Goal: Task Accomplishment & Management: Complete application form

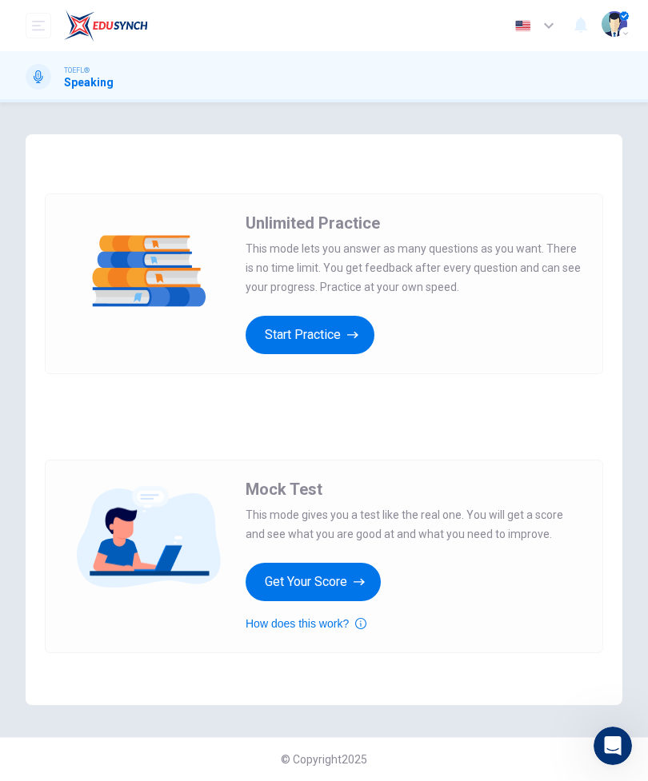
click at [354, 582] on button "Get Your Score" at bounding box center [313, 582] width 135 height 38
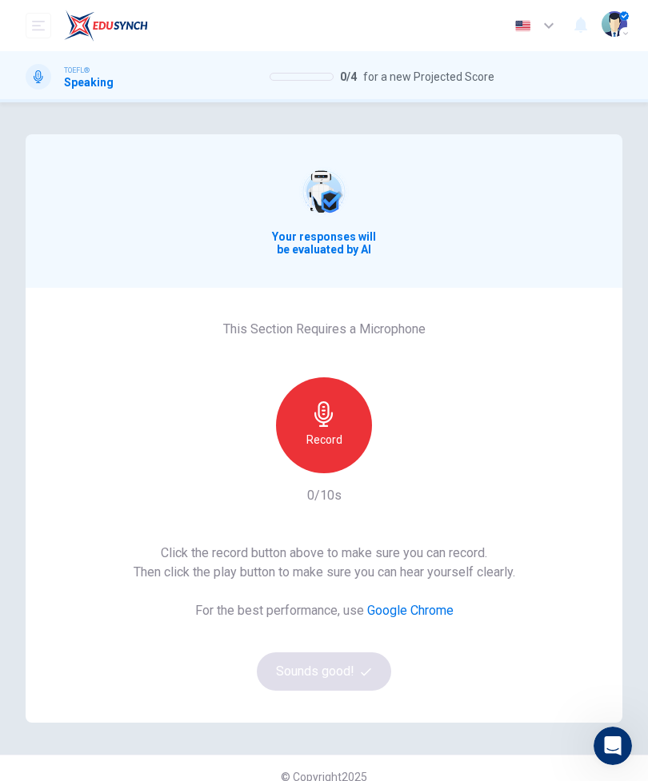
click at [342, 434] on div "Record" at bounding box center [324, 426] width 96 height 96
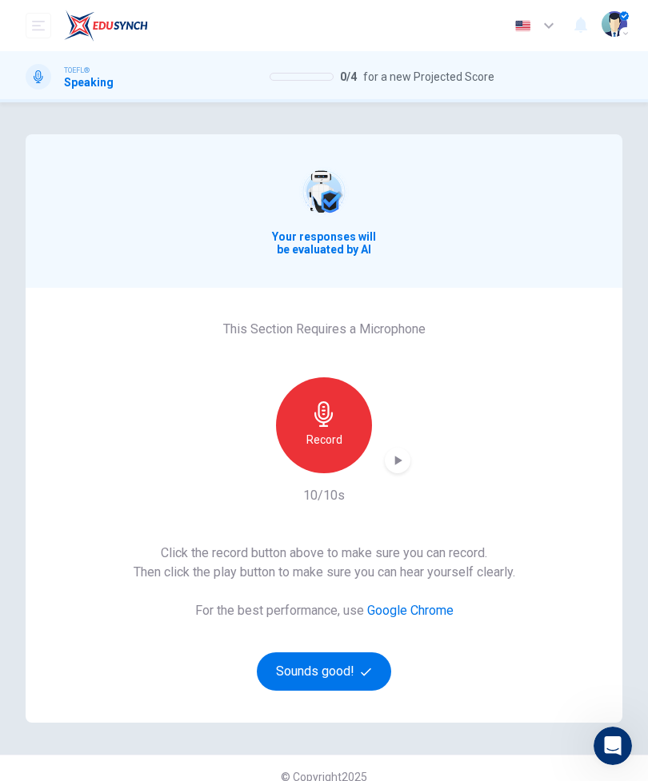
click at [406, 452] on div "button" at bounding box center [398, 461] width 26 height 26
click at [346, 674] on button "Sounds good!" at bounding box center [324, 672] width 134 height 38
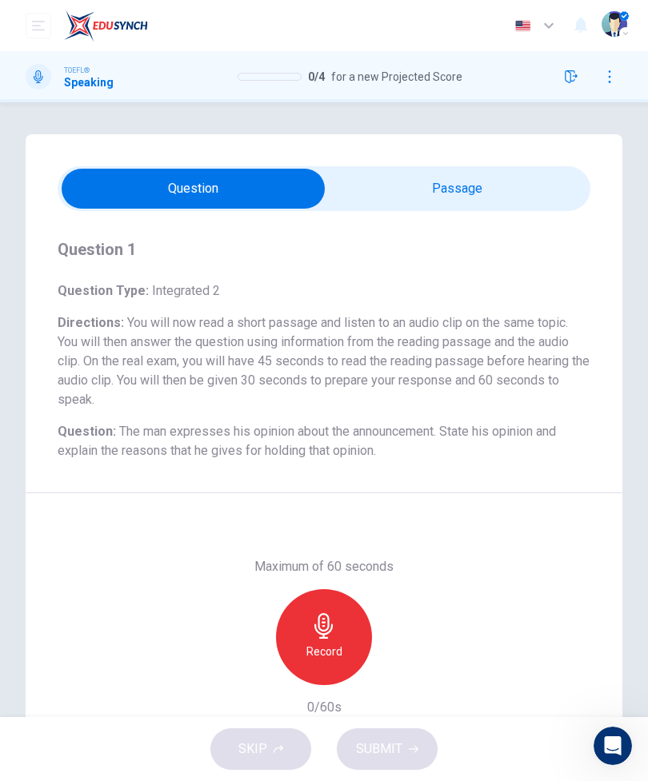
click at [474, 199] on input "checkbox" at bounding box center [193, 189] width 799 height 40
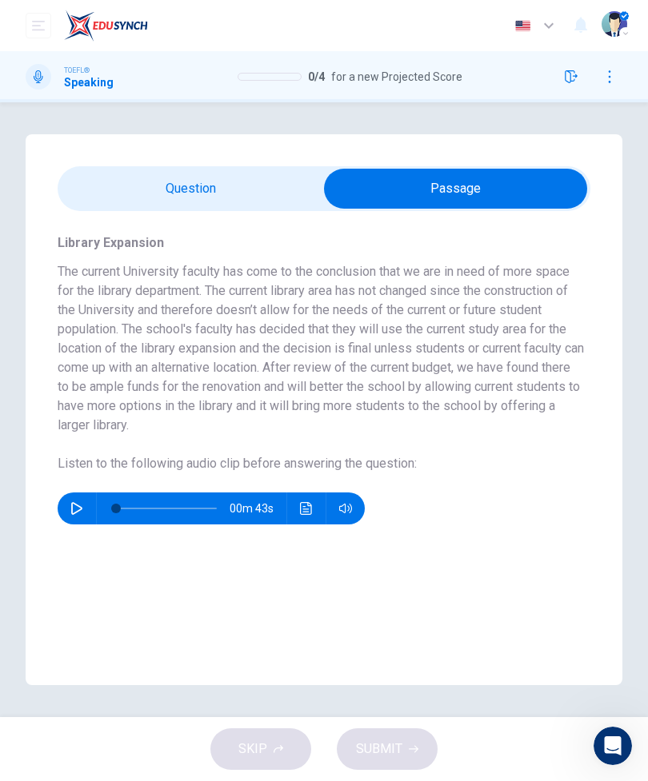
click at [232, 184] on input "checkbox" at bounding box center [455, 189] width 799 height 40
checkbox input "false"
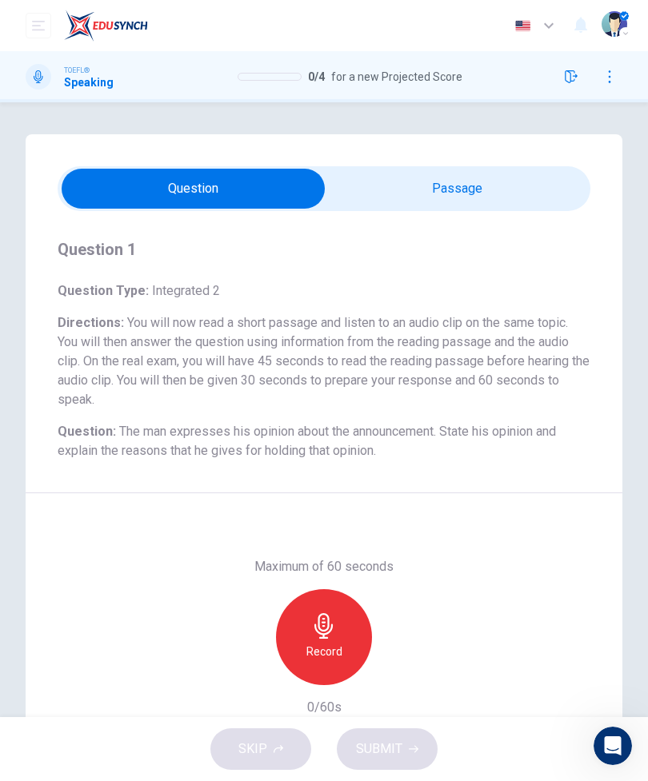
click at [335, 638] on icon "button" at bounding box center [324, 627] width 26 height 26
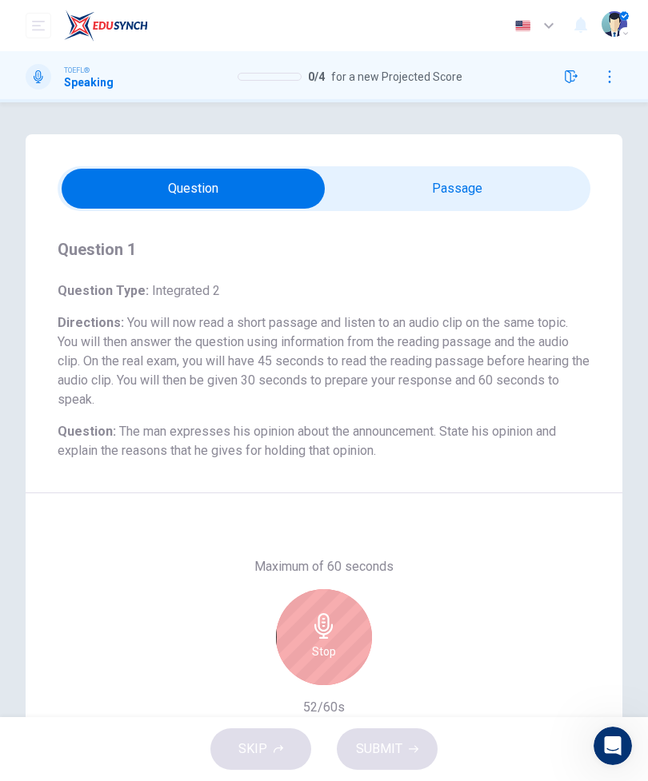
click at [341, 643] on div "Stop" at bounding box center [324, 638] width 96 height 96
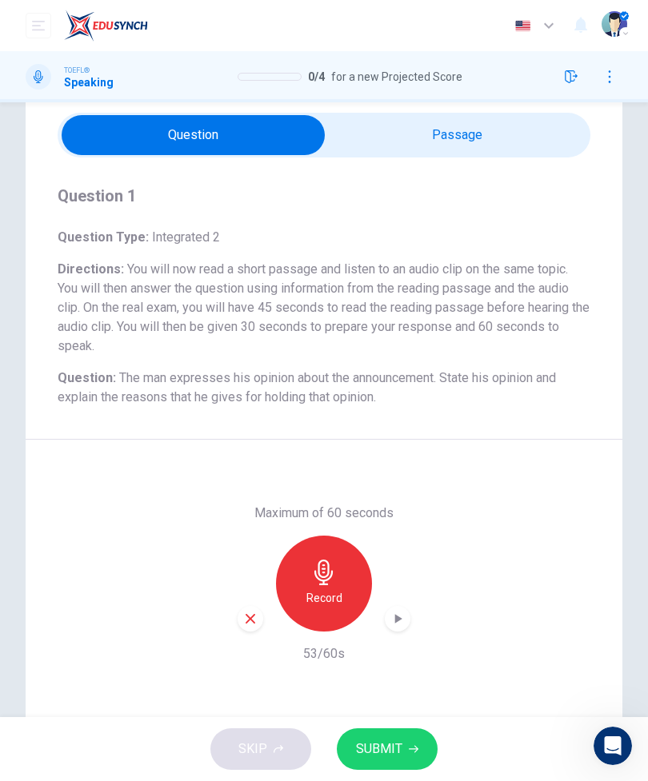
scroll to position [78, 0]
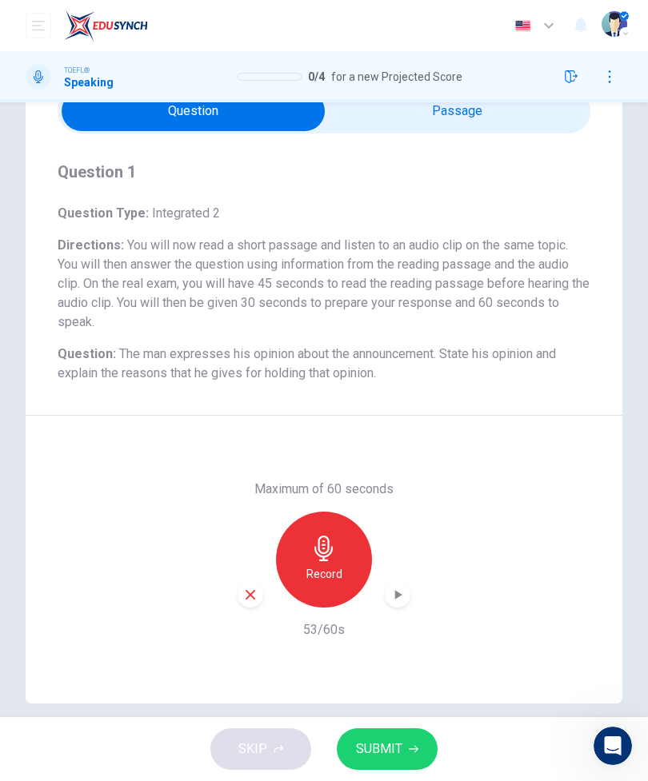
click at [402, 744] on button "SUBMIT" at bounding box center [387, 750] width 101 height 42
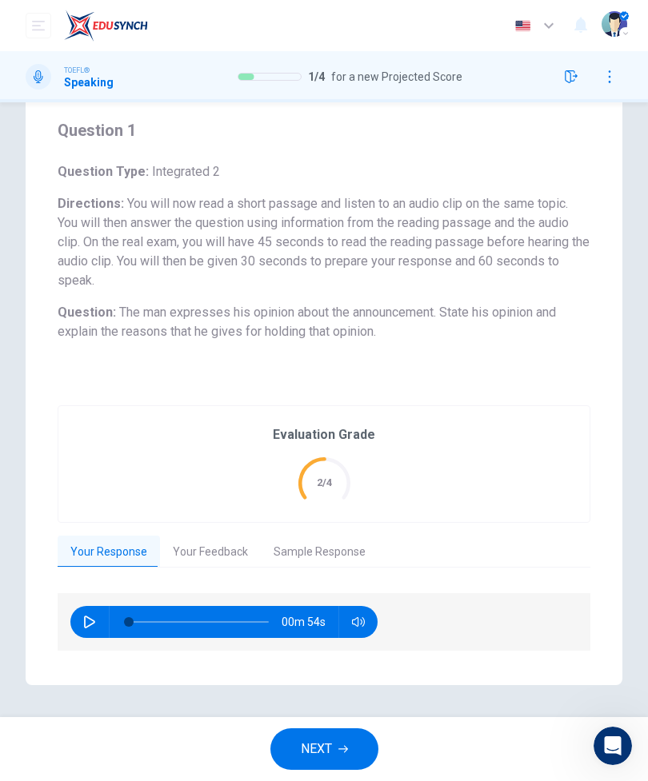
scroll to position [118, 0]
click at [230, 554] on button "Your Feedback" at bounding box center [210, 554] width 101 height 34
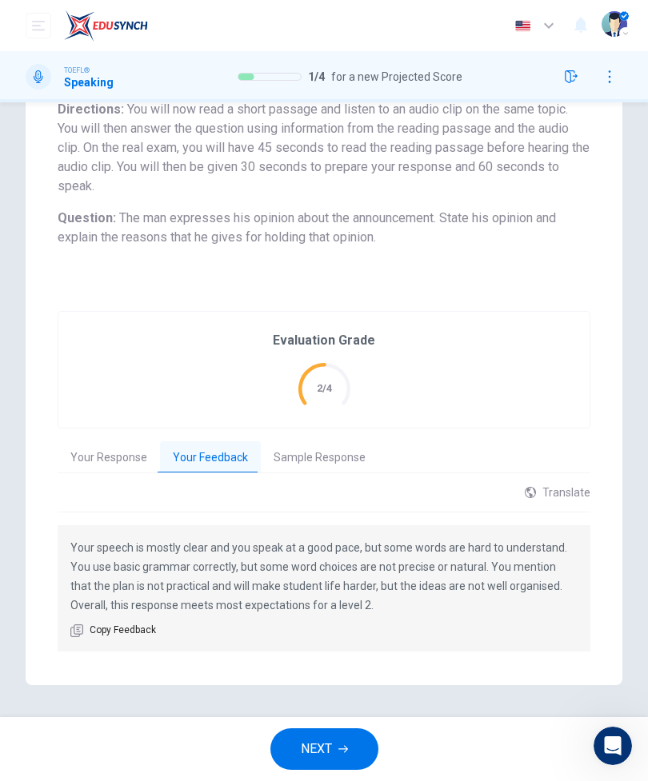
scroll to position [214, 0]
click at [309, 457] on button "Sample Response" at bounding box center [320, 459] width 118 height 34
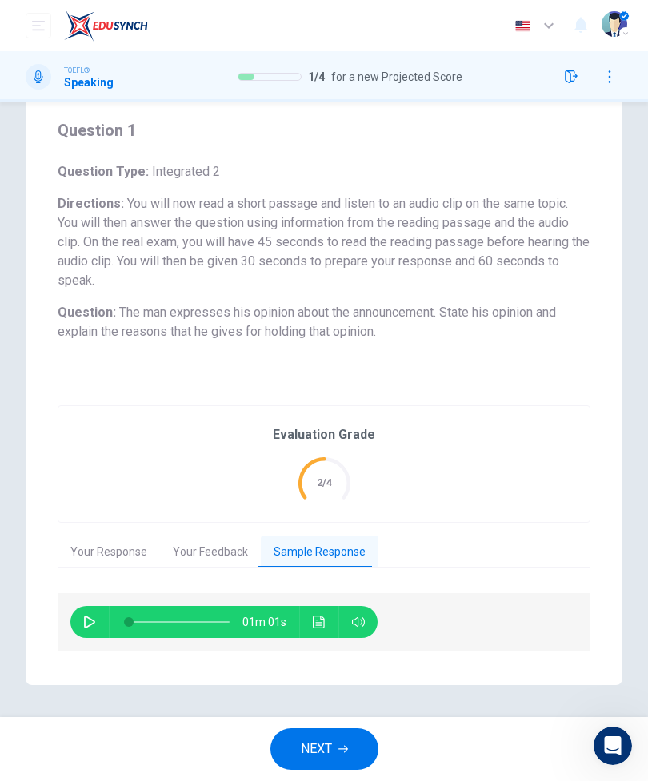
scroll to position [118, 0]
click at [131, 550] on button "Your Response" at bounding box center [109, 554] width 102 height 34
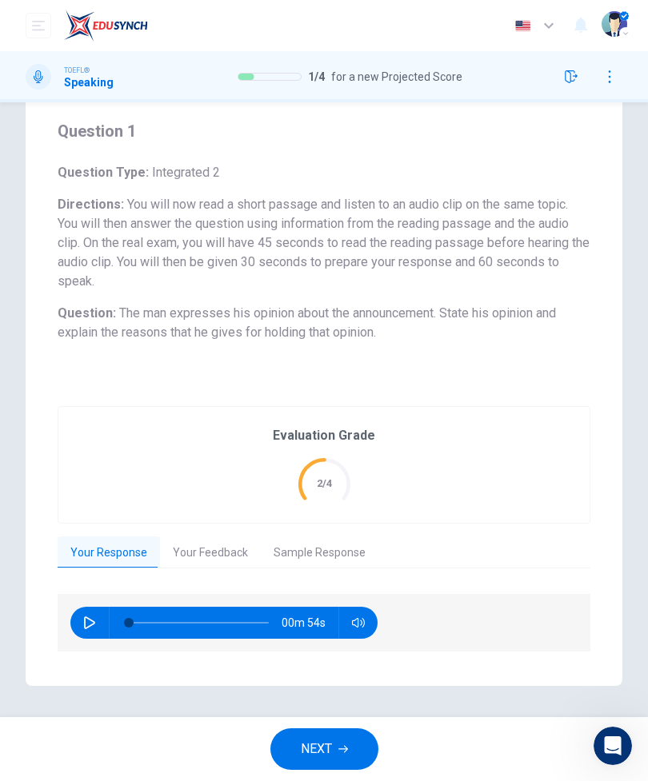
click at [95, 618] on icon "button" at bounding box center [89, 623] width 13 height 13
type input "28"
click at [330, 741] on span "NEXT" at bounding box center [316, 749] width 31 height 22
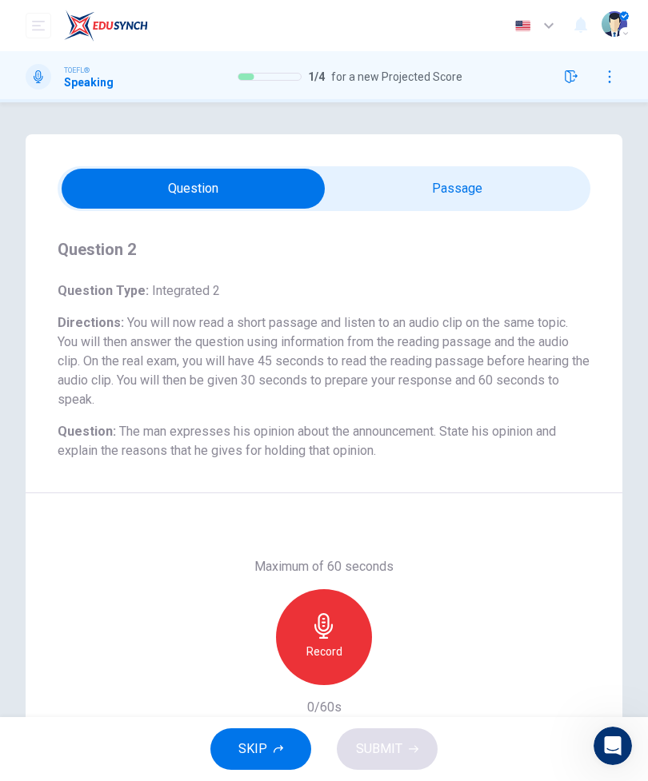
click at [458, 198] on input "checkbox" at bounding box center [193, 189] width 799 height 40
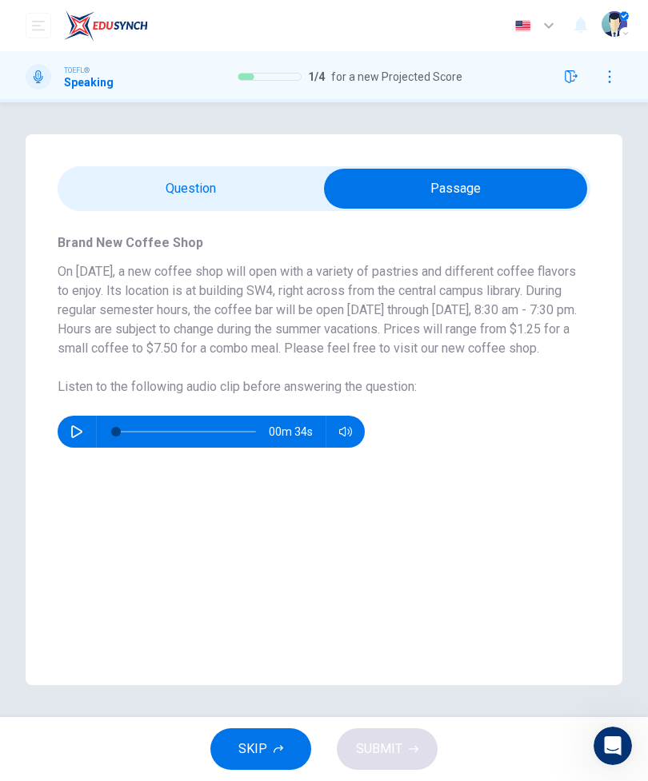
click at [214, 177] on input "checkbox" at bounding box center [455, 189] width 799 height 40
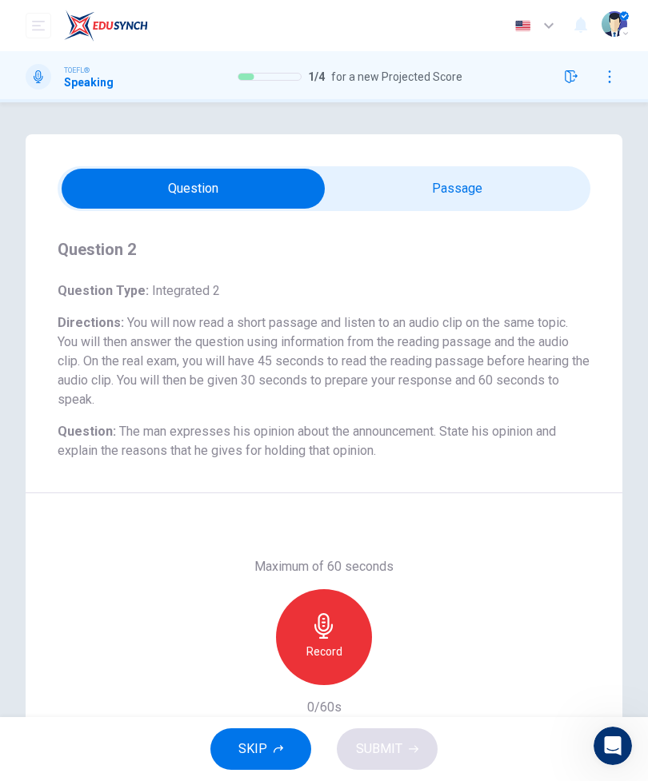
click at [492, 186] on input "checkbox" at bounding box center [193, 189] width 799 height 40
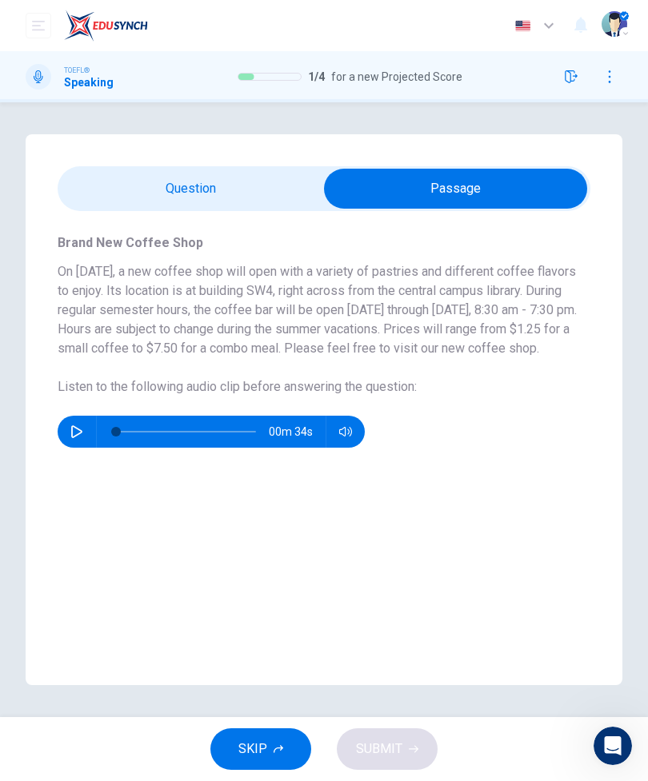
click at [238, 207] on input "checkbox" at bounding box center [455, 189] width 799 height 40
checkbox input "false"
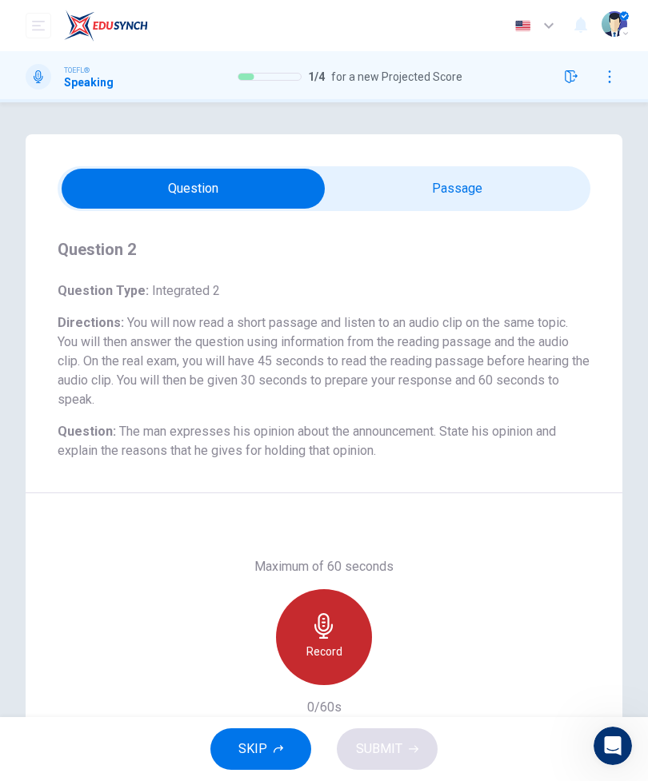
click at [336, 640] on div "Record" at bounding box center [324, 638] width 96 height 96
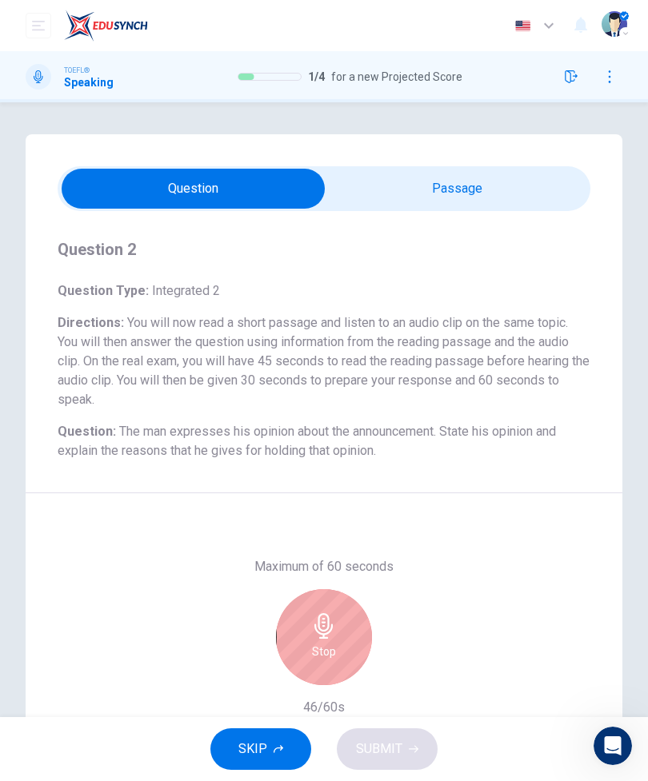
click at [346, 642] on div "Stop" at bounding box center [324, 638] width 96 height 96
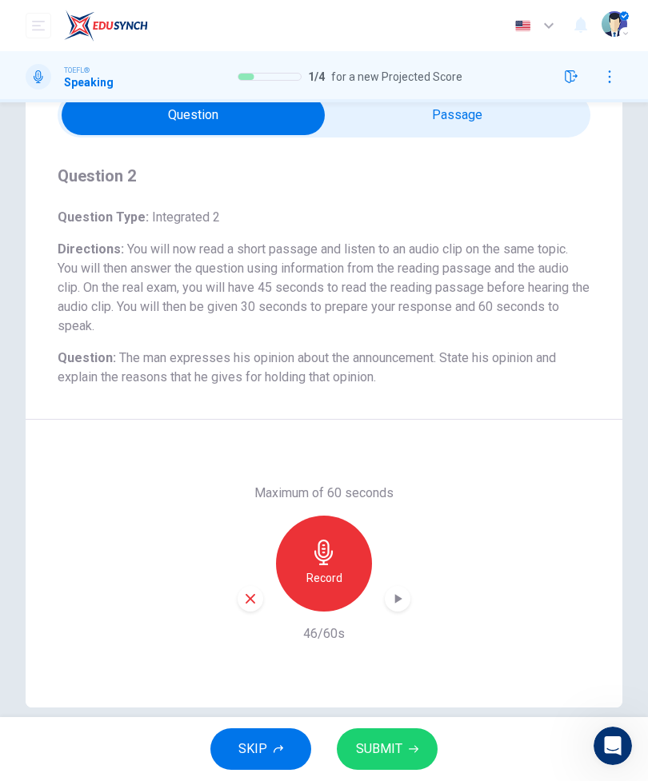
scroll to position [77, 0]
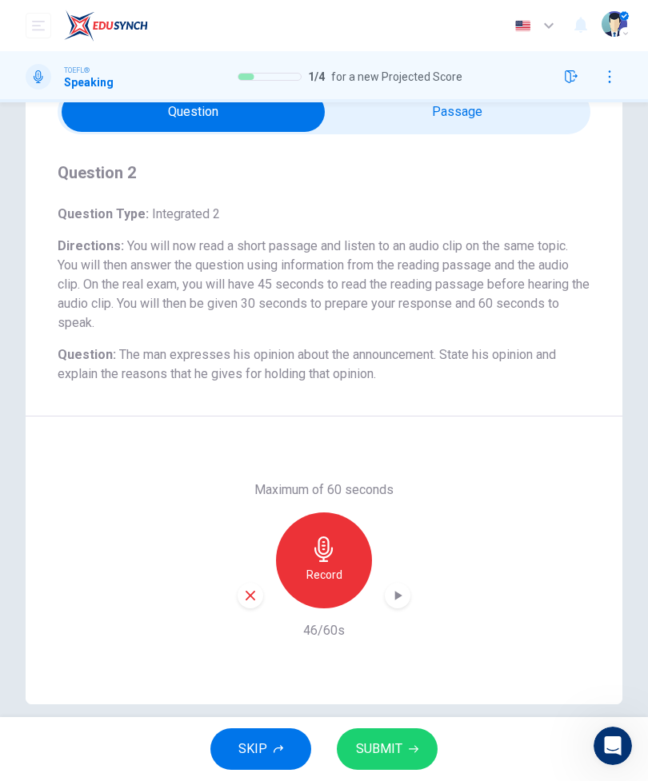
click at [397, 746] on span "SUBMIT" at bounding box center [379, 749] width 46 height 22
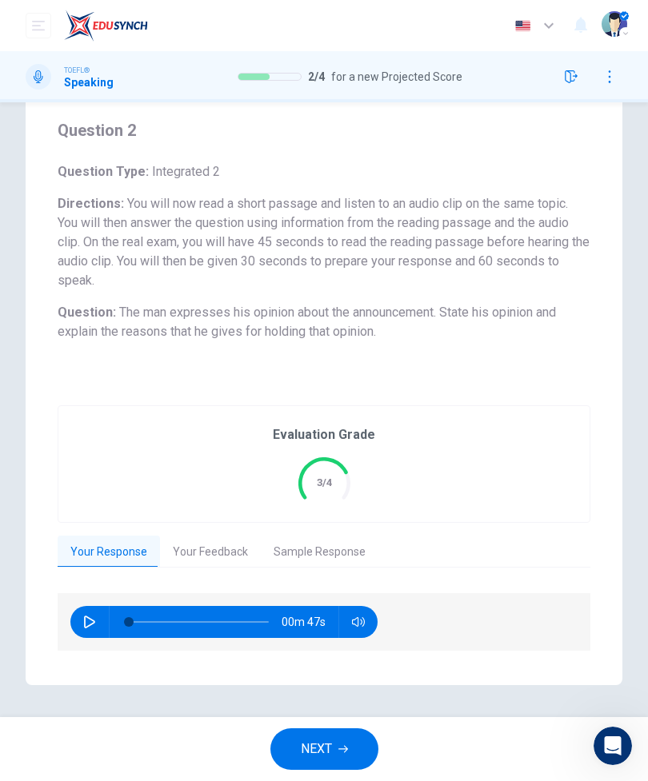
scroll to position [118, 0]
click at [86, 626] on icon "button" at bounding box center [89, 623] width 13 height 13
type input "26"
click at [337, 750] on button "NEXT" at bounding box center [324, 750] width 108 height 42
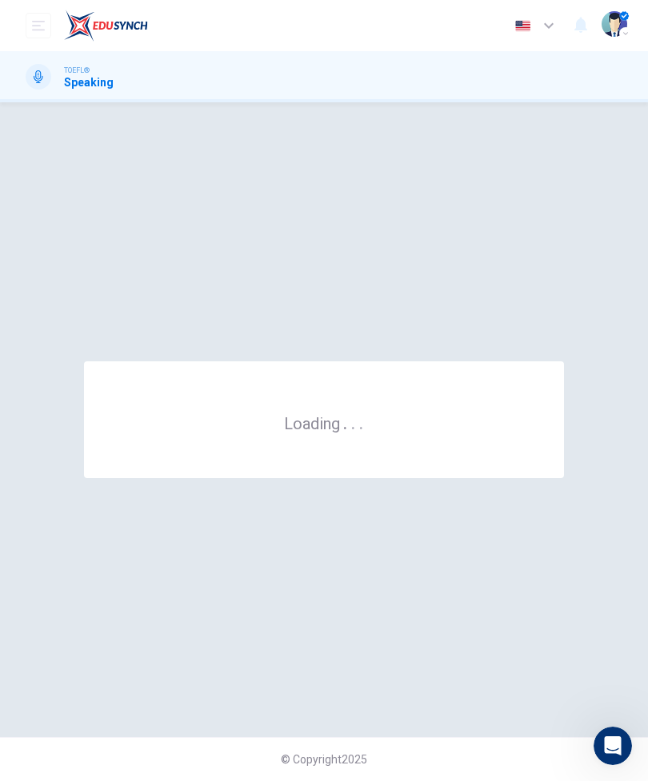
scroll to position [0, 0]
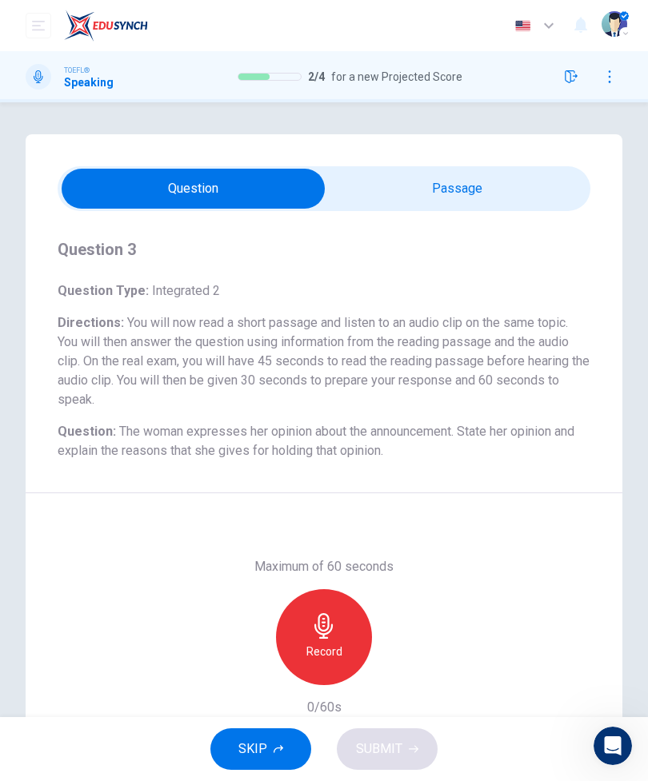
click at [476, 172] on input "checkbox" at bounding box center [193, 189] width 799 height 40
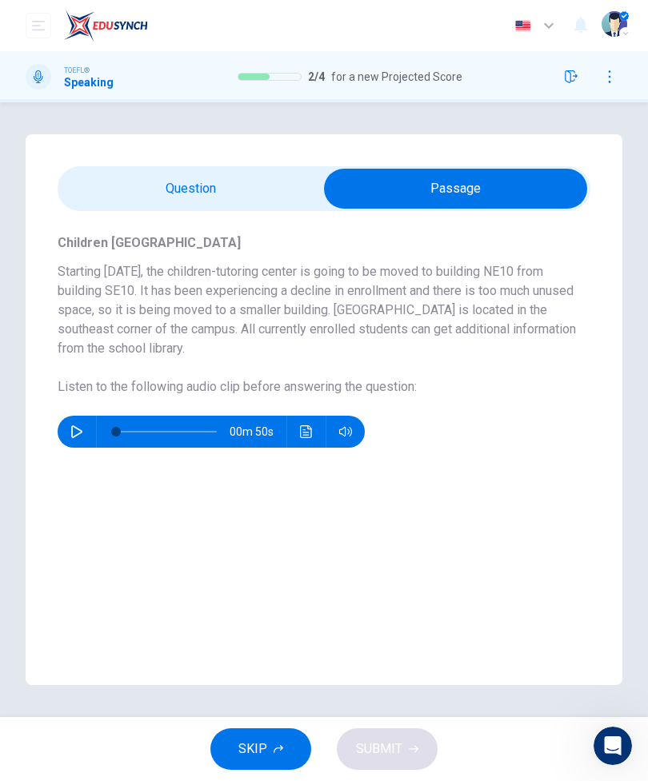
click at [204, 202] on input "checkbox" at bounding box center [455, 189] width 799 height 40
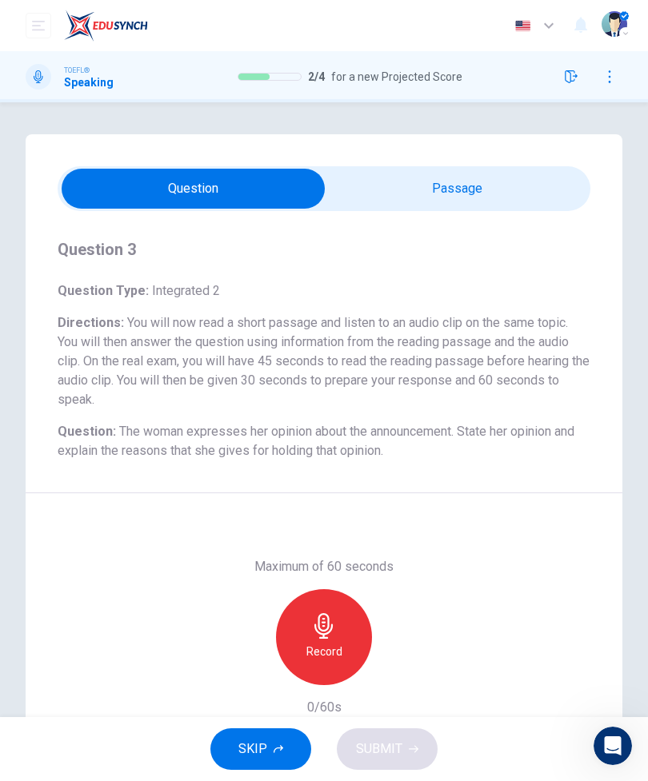
click at [438, 190] on input "checkbox" at bounding box center [193, 189] width 799 height 40
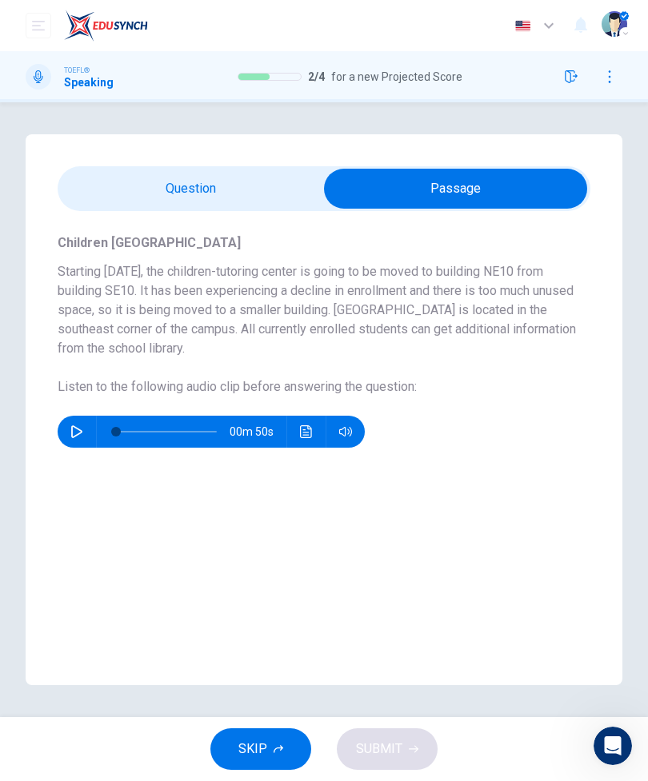
click at [206, 193] on input "checkbox" at bounding box center [455, 189] width 799 height 40
checkbox input "false"
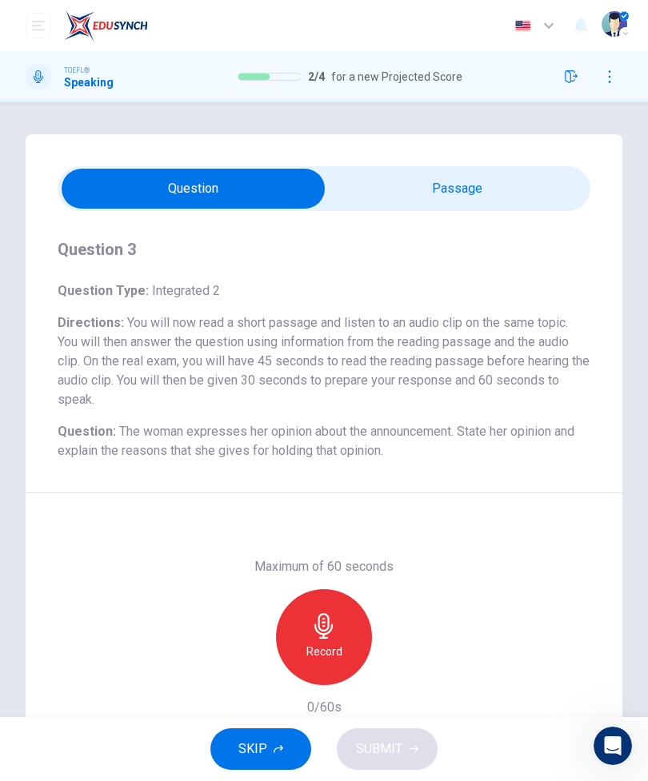
click at [331, 639] on div "Record" at bounding box center [324, 638] width 96 height 96
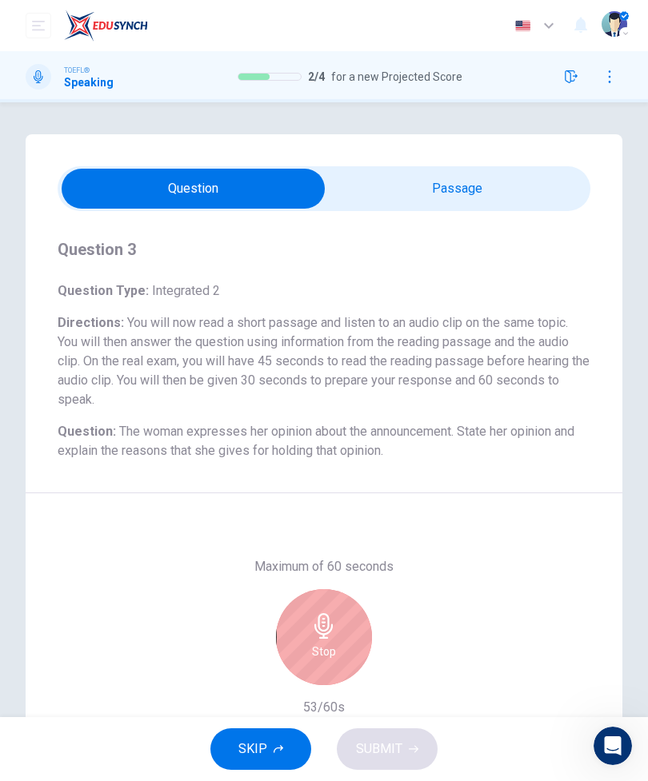
click at [336, 634] on icon "button" at bounding box center [324, 627] width 26 height 26
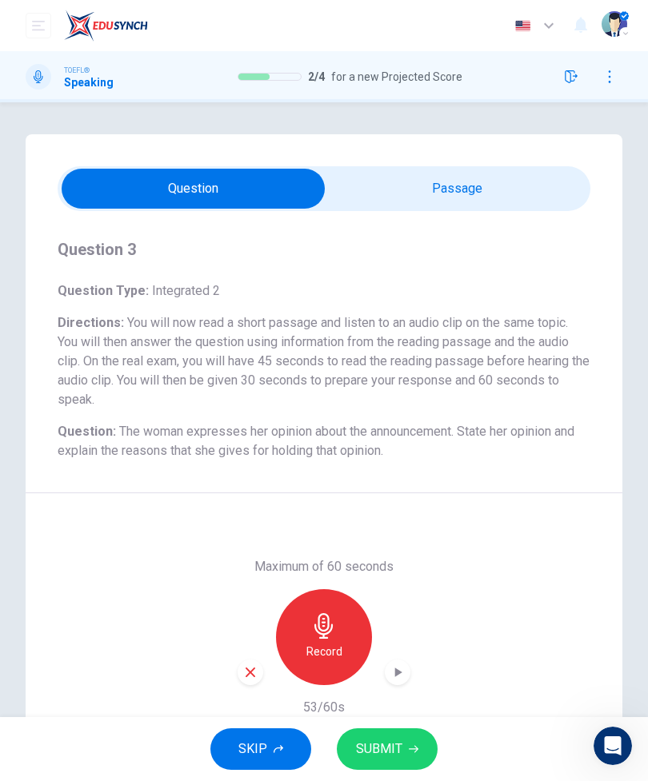
click at [402, 754] on button "SUBMIT" at bounding box center [387, 750] width 101 height 42
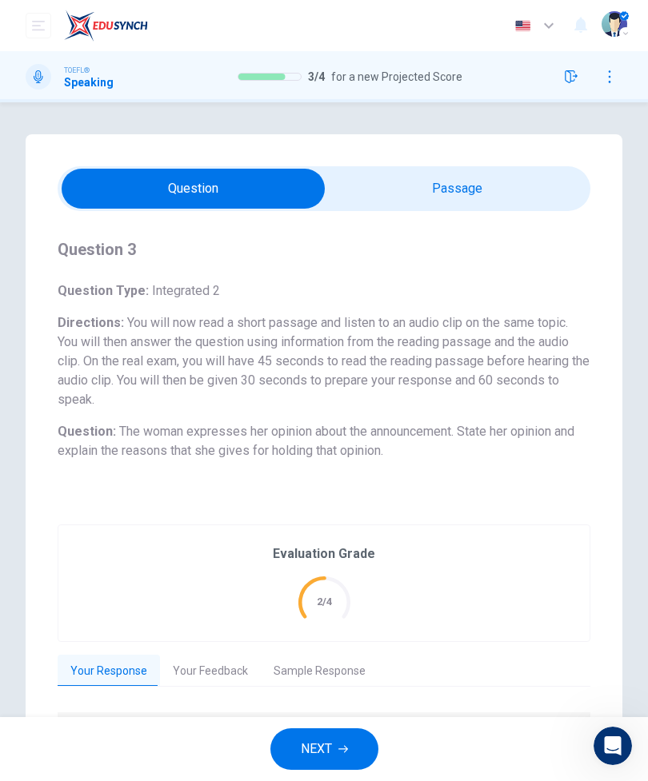
click at [238, 668] on button "Your Feedback" at bounding box center [210, 672] width 101 height 34
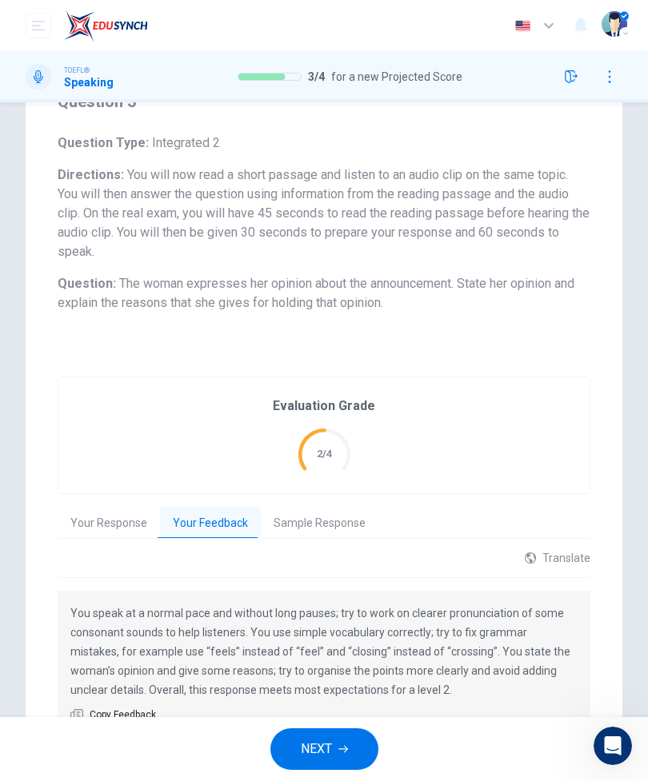
scroll to position [149, 0]
click at [322, 529] on button "Sample Response" at bounding box center [320, 523] width 118 height 34
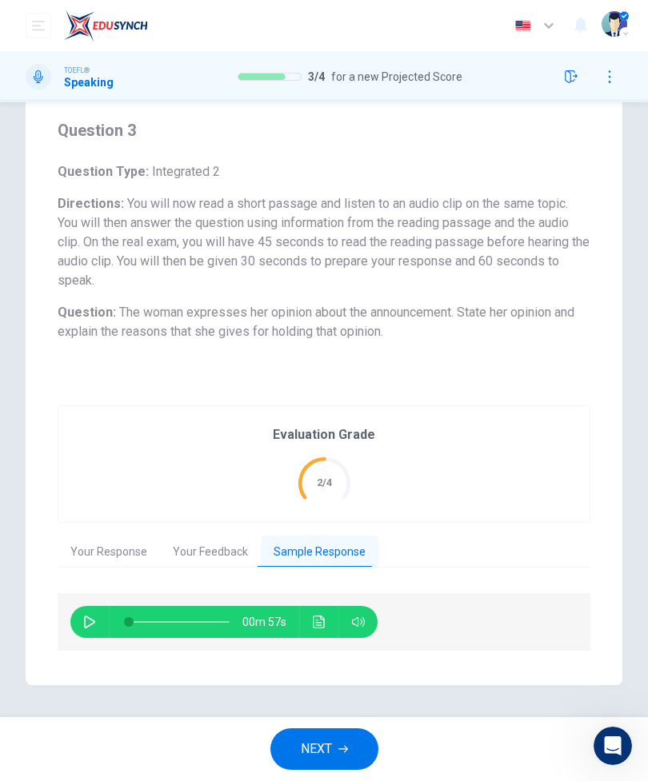
scroll to position [118, 0]
click at [122, 554] on button "Your Response" at bounding box center [109, 554] width 102 height 34
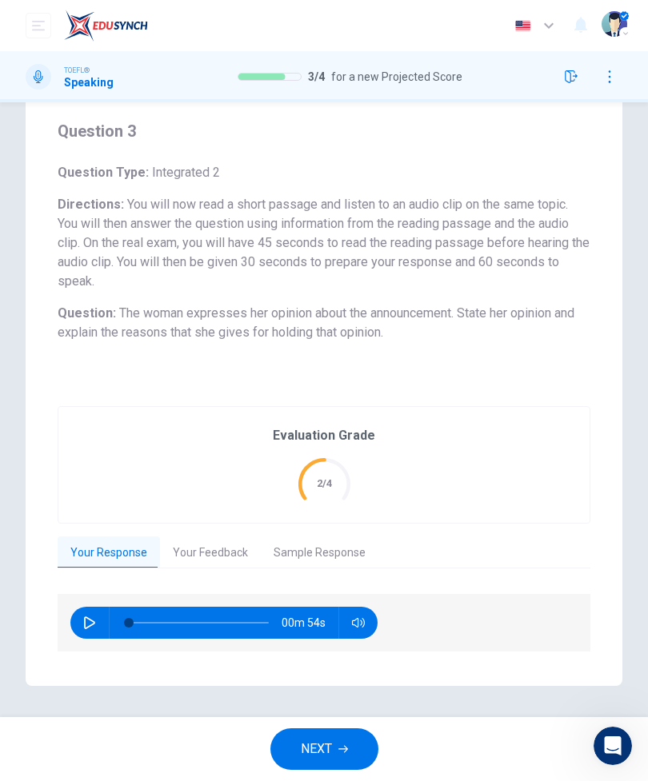
click at [102, 626] on button "button" at bounding box center [90, 623] width 26 height 32
click at [93, 629] on icon "button" at bounding box center [89, 623] width 13 height 13
type input "62"
click at [338, 740] on button "NEXT" at bounding box center [324, 750] width 108 height 42
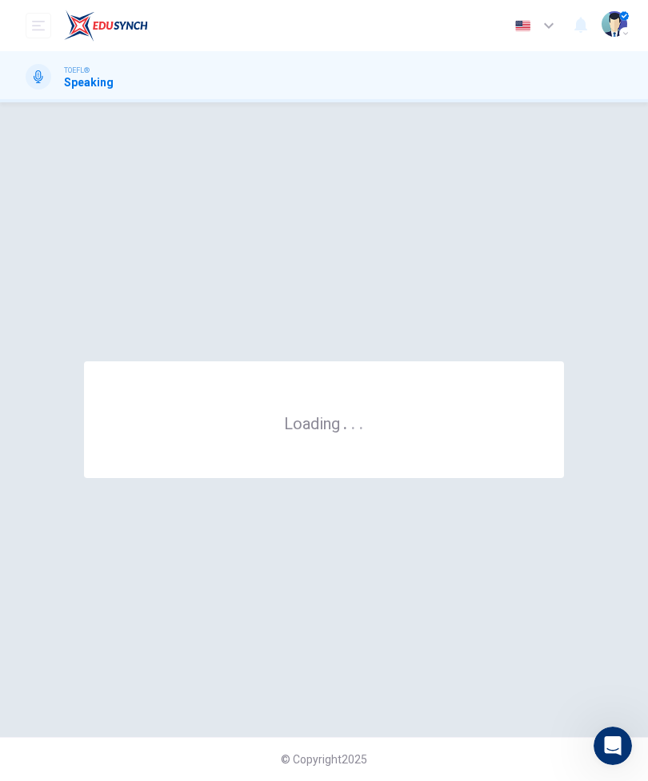
scroll to position [0, 0]
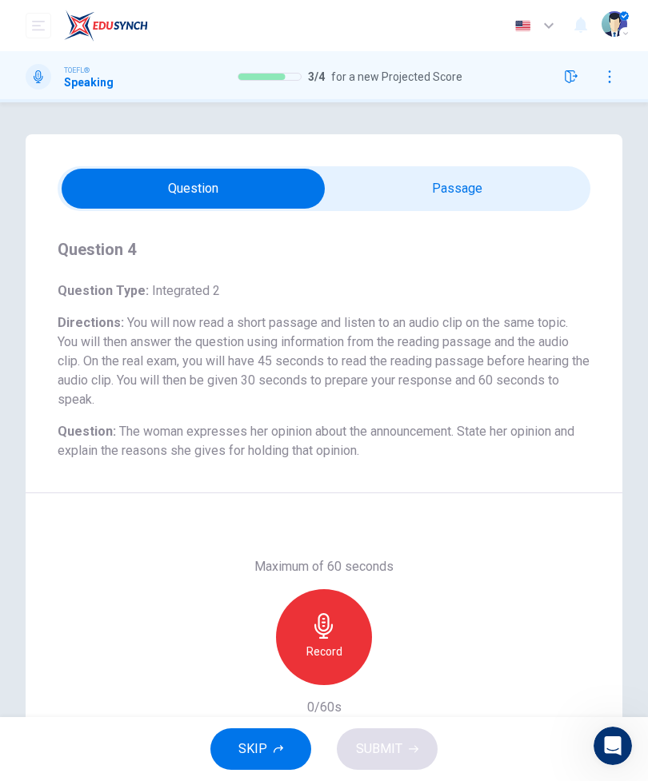
click at [484, 204] on input "checkbox" at bounding box center [193, 189] width 799 height 40
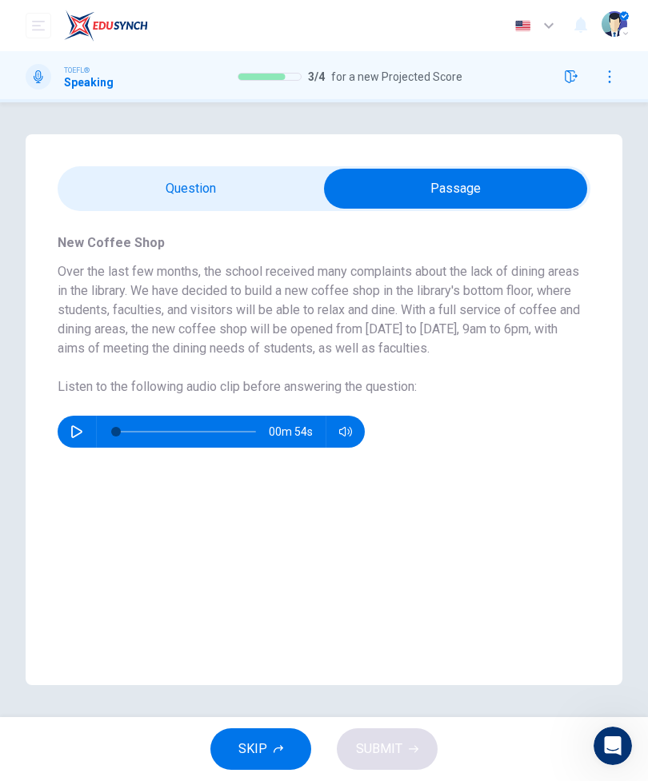
click at [238, 190] on input "checkbox" at bounding box center [455, 189] width 799 height 40
checkbox input "false"
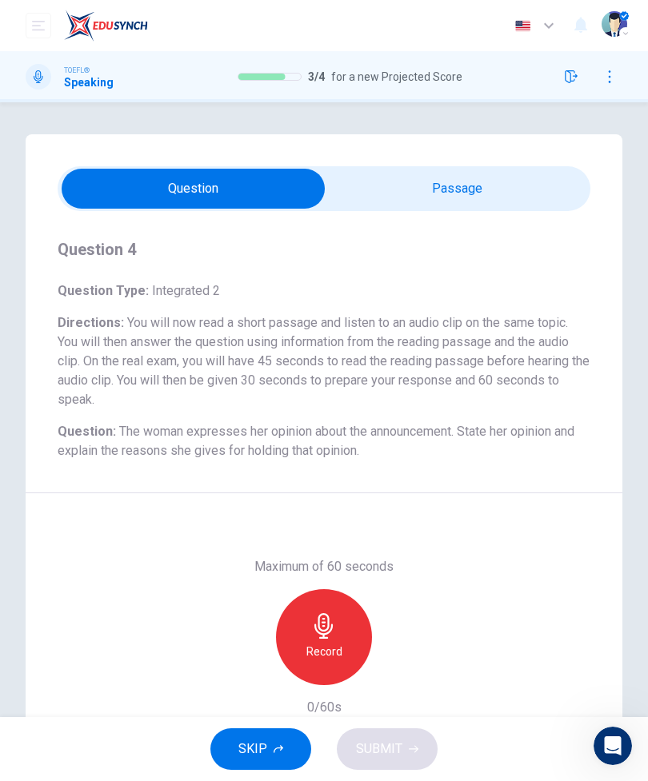
click at [330, 643] on h6 "Record" at bounding box center [324, 651] width 36 height 19
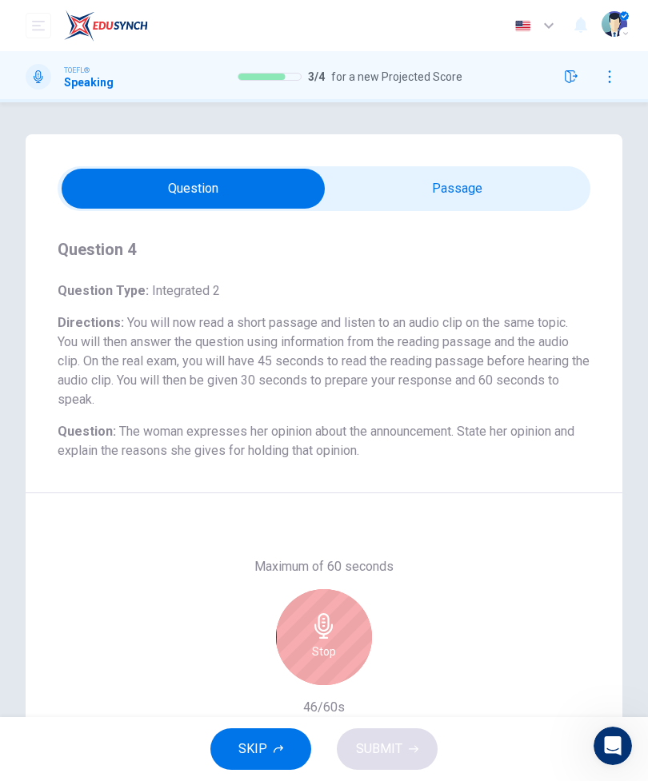
click at [314, 648] on h6 "Stop" at bounding box center [324, 651] width 24 height 19
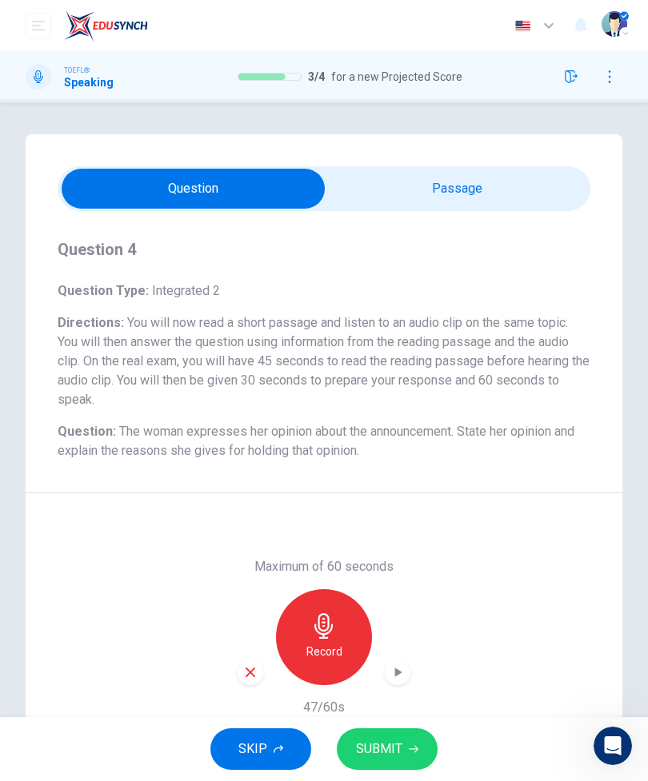
click at [396, 750] on span "SUBMIT" at bounding box center [379, 749] width 46 height 22
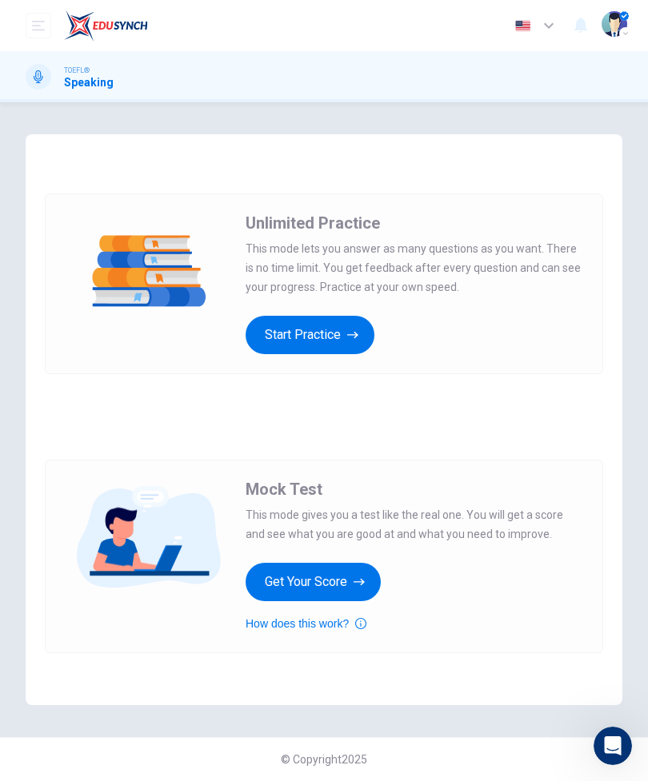
click at [350, 592] on button "Get Your Score" at bounding box center [313, 582] width 135 height 38
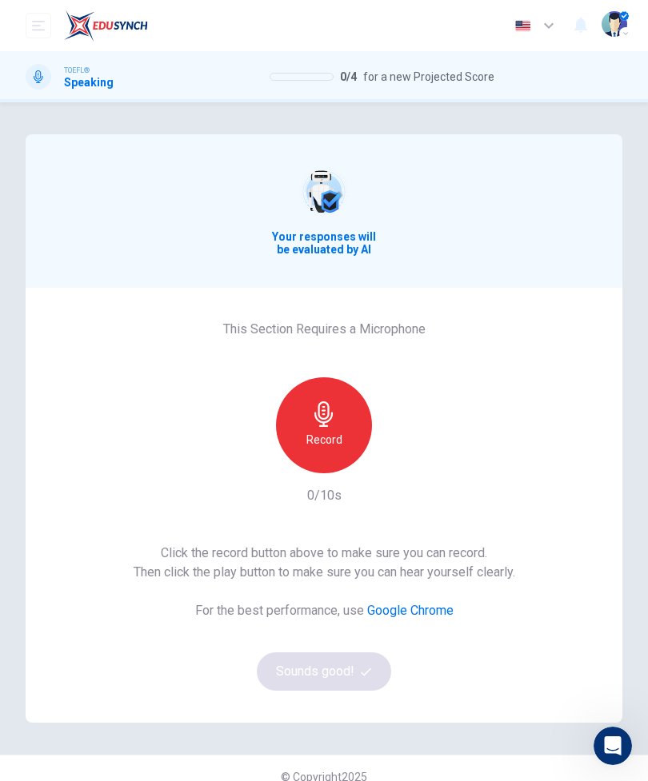
click at [342, 433] on div "Record" at bounding box center [324, 426] width 96 height 96
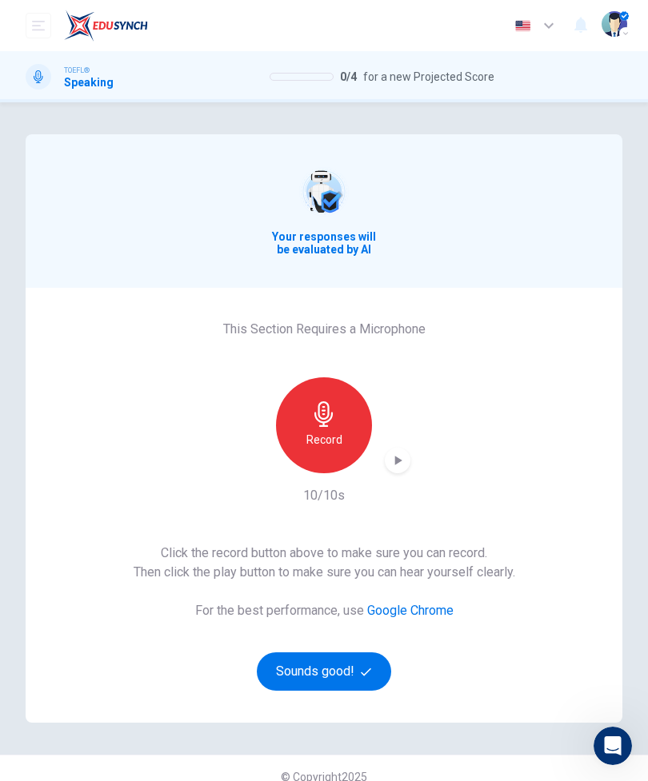
click at [411, 450] on div "This Section Requires a Microphone Record 10/10s Click the record button above …" at bounding box center [324, 505] width 597 height 435
click at [404, 462] on icon "button" at bounding box center [398, 461] width 16 height 16
click at [341, 676] on button "Sounds good!" at bounding box center [324, 672] width 134 height 38
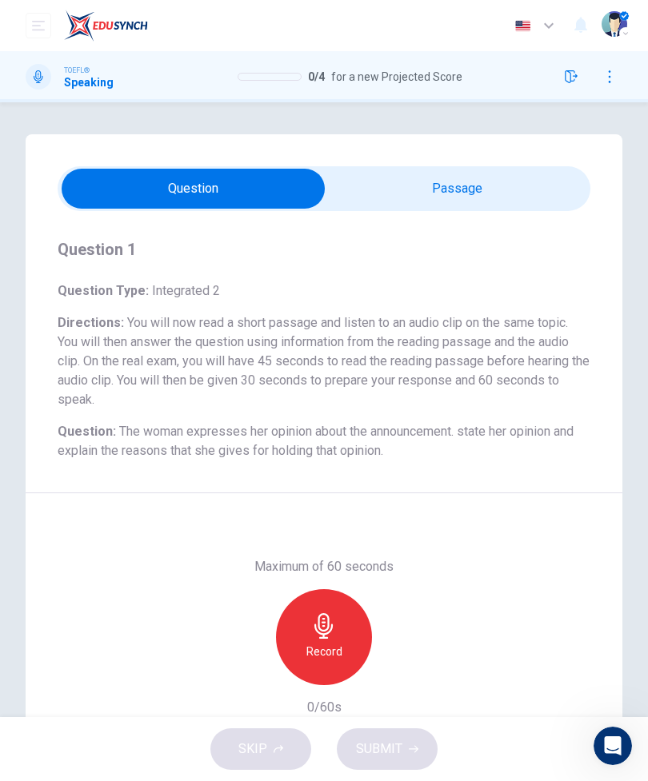
click at [471, 194] on input "checkbox" at bounding box center [193, 189] width 799 height 40
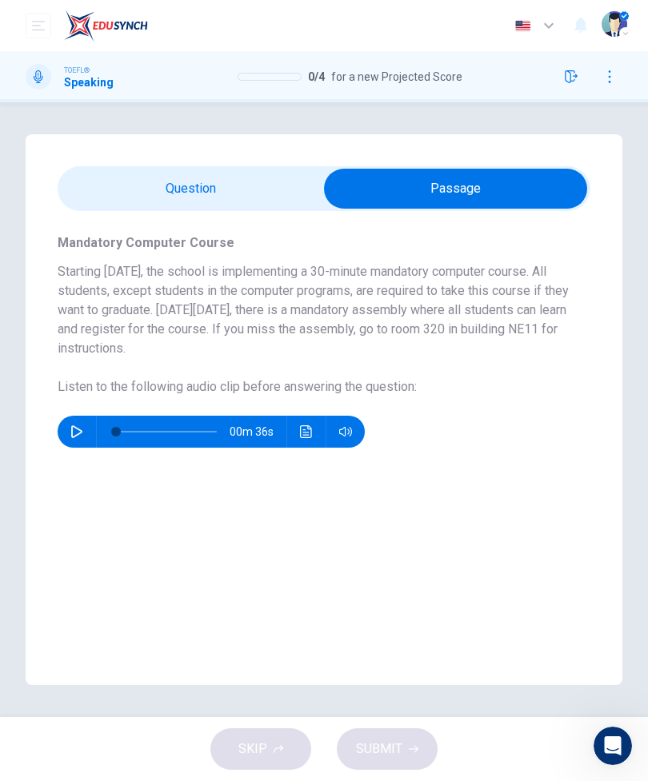
click at [171, 200] on input "checkbox" at bounding box center [455, 189] width 799 height 40
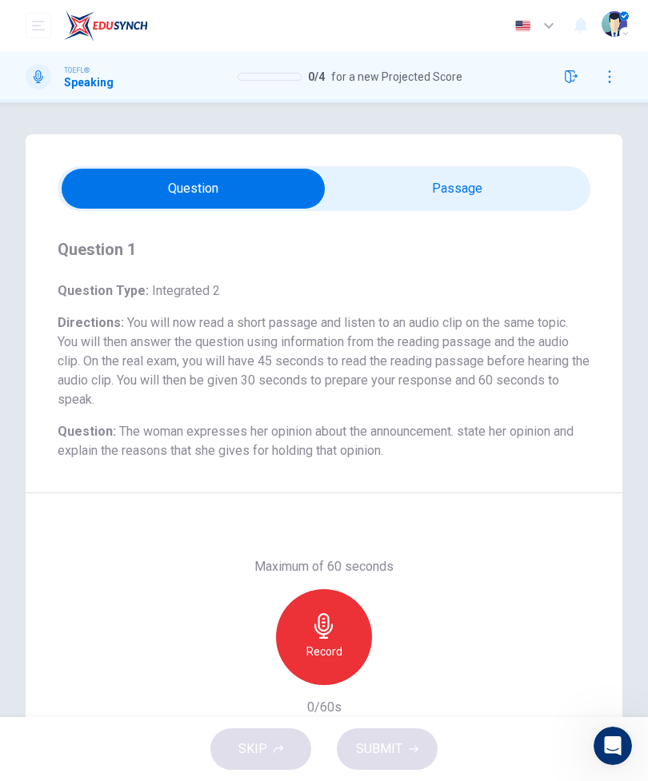
click at [465, 186] on input "checkbox" at bounding box center [193, 189] width 799 height 40
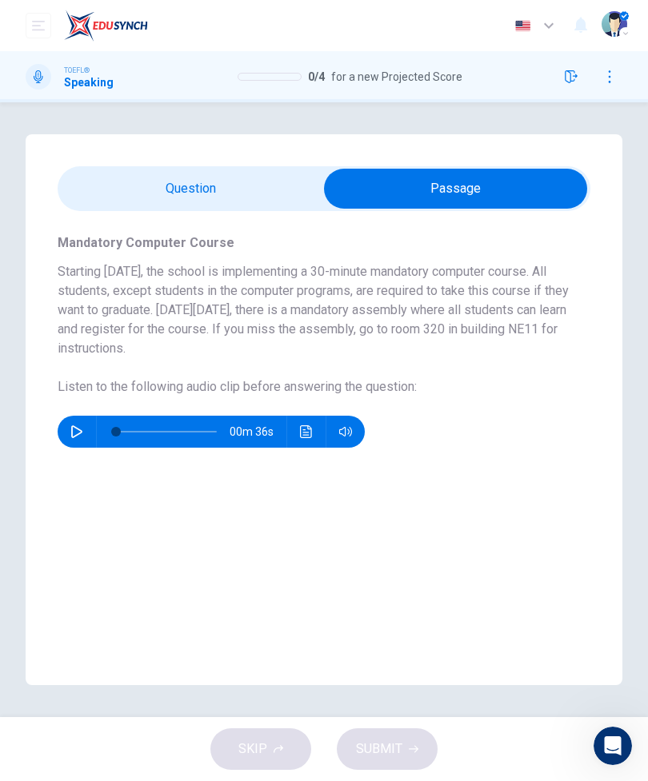
click at [235, 192] on input "checkbox" at bounding box center [455, 189] width 799 height 40
checkbox input "false"
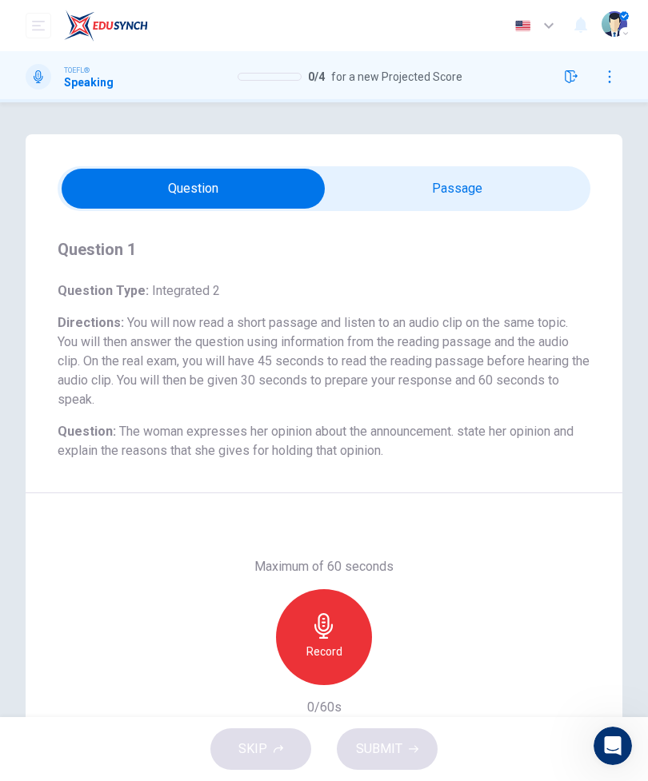
click at [326, 634] on icon "button" at bounding box center [323, 627] width 18 height 26
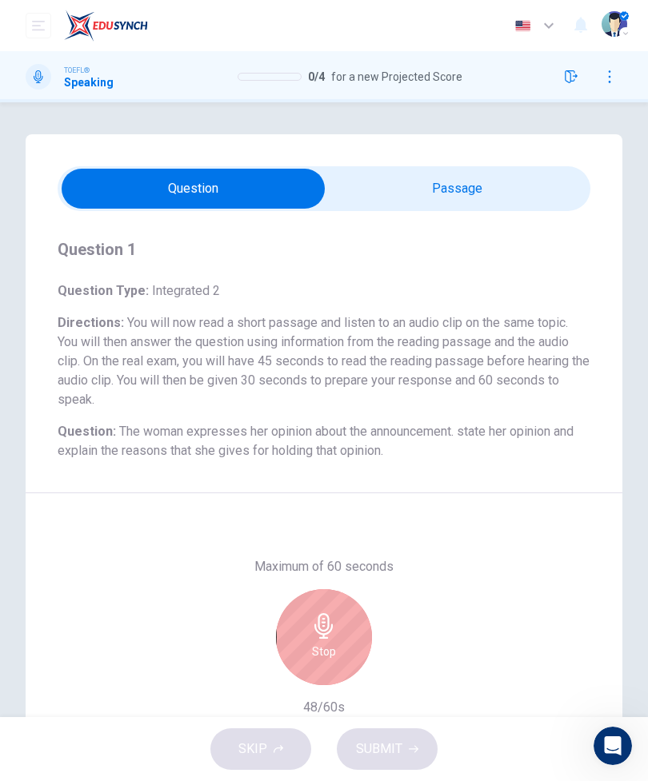
click at [322, 648] on h6 "Stop" at bounding box center [324, 651] width 24 height 19
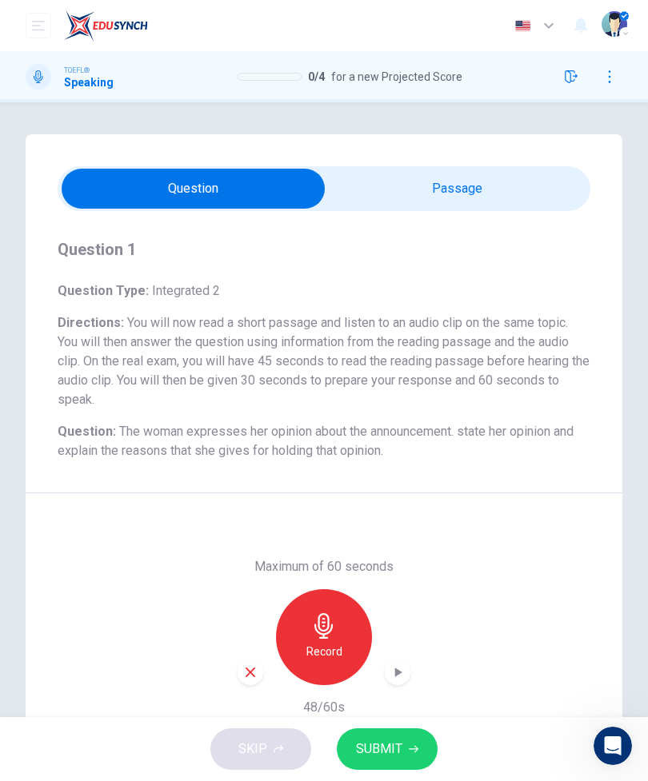
click at [398, 754] on span "SUBMIT" at bounding box center [379, 749] width 46 height 22
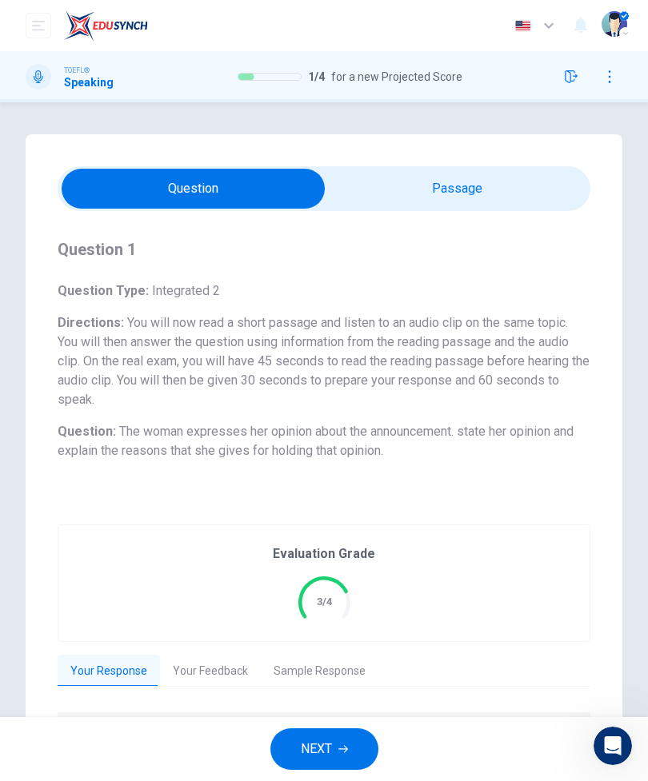
click at [336, 746] on button "NEXT" at bounding box center [324, 750] width 108 height 42
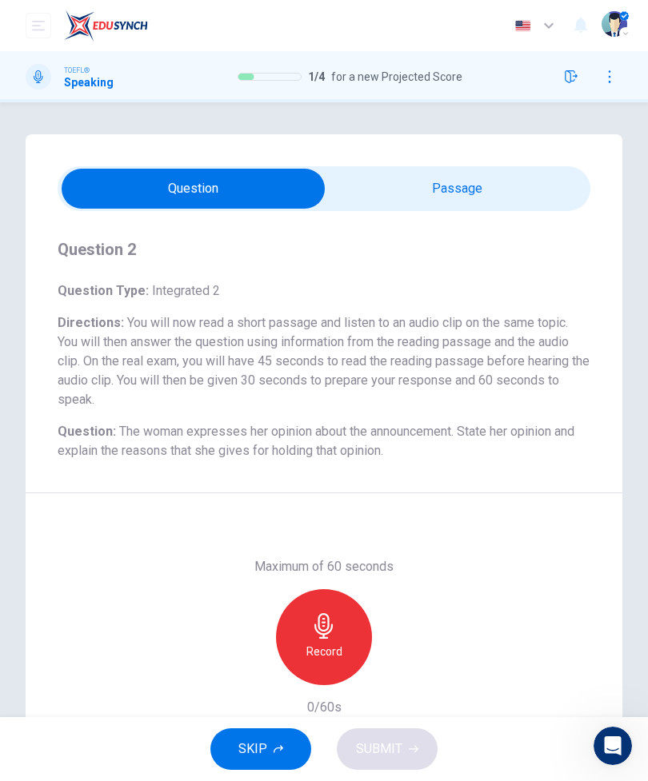
click at [446, 191] on input "checkbox" at bounding box center [193, 189] width 799 height 40
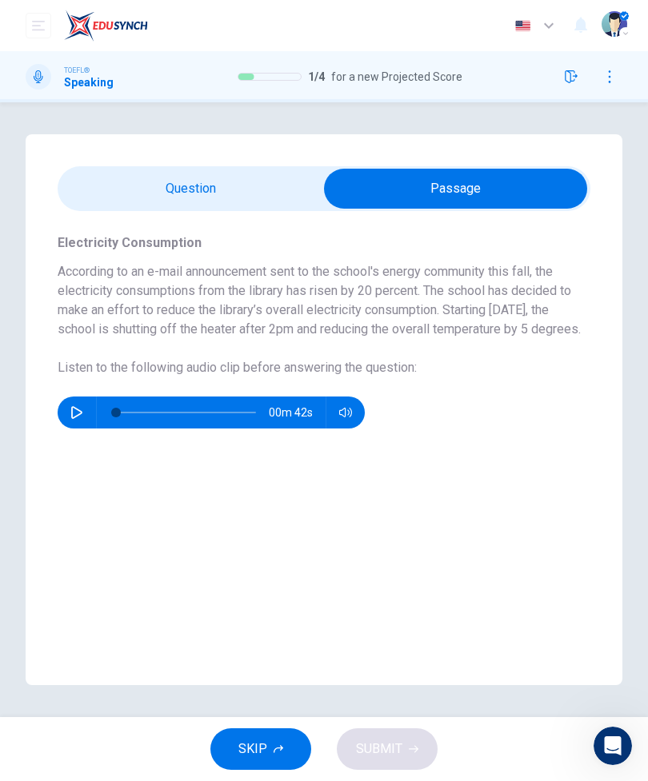
click at [246, 190] on input "checkbox" at bounding box center [455, 189] width 799 height 40
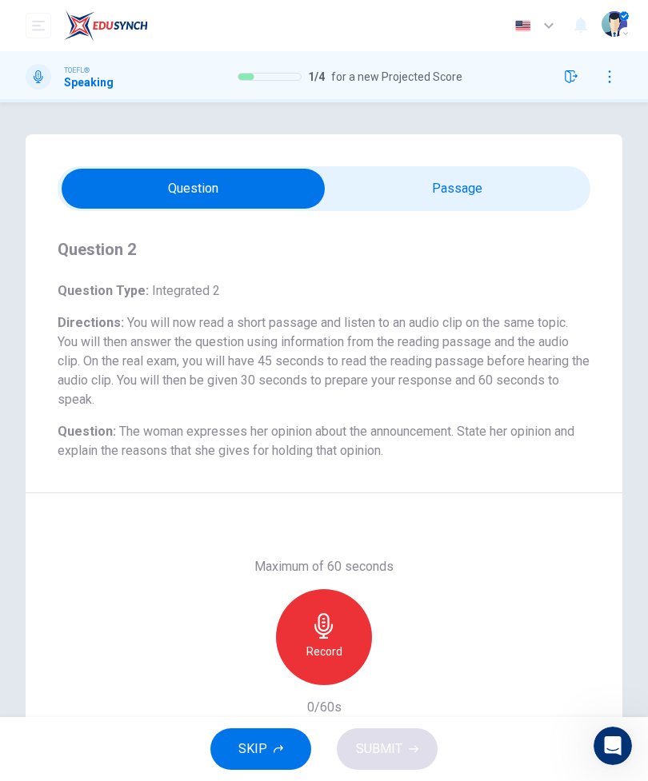
click at [452, 197] on input "checkbox" at bounding box center [193, 189] width 799 height 40
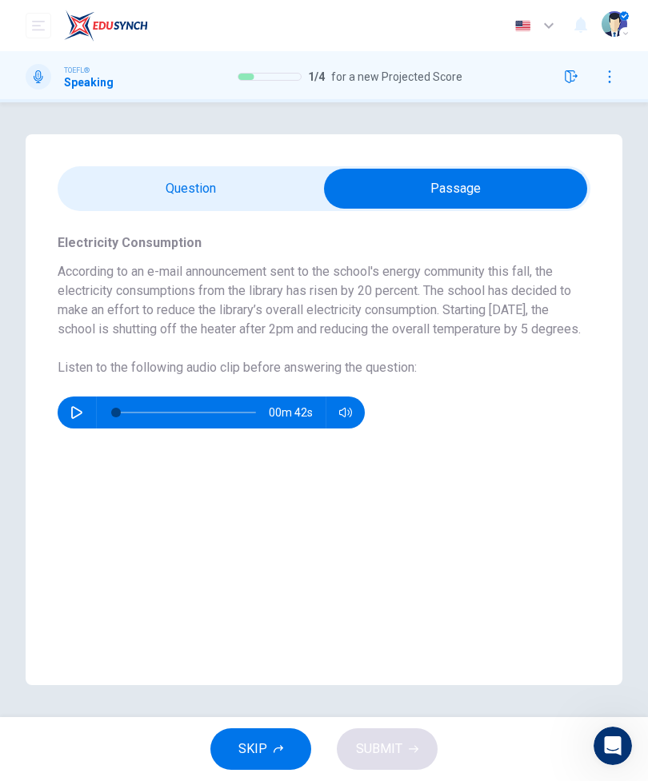
click at [238, 188] on input "checkbox" at bounding box center [455, 189] width 799 height 40
checkbox input "false"
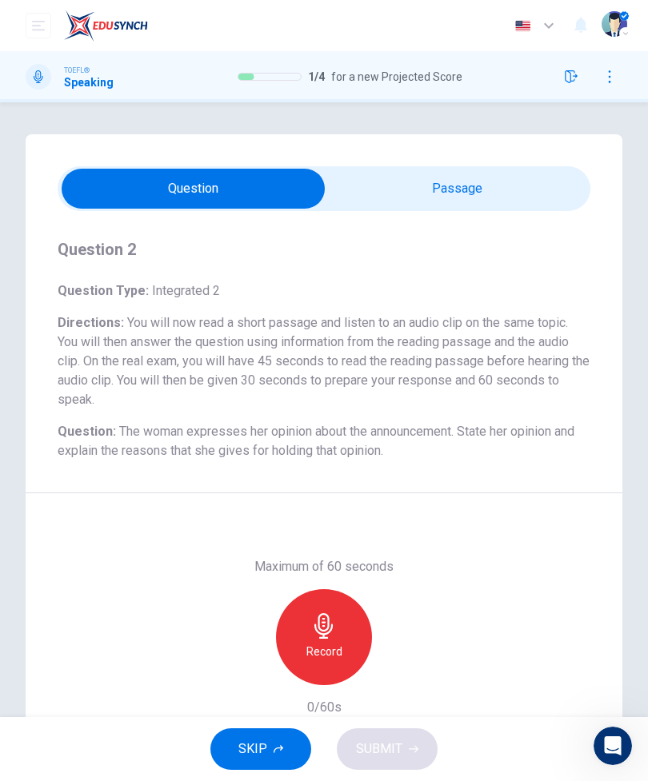
click at [330, 627] on icon "button" at bounding box center [324, 627] width 26 height 26
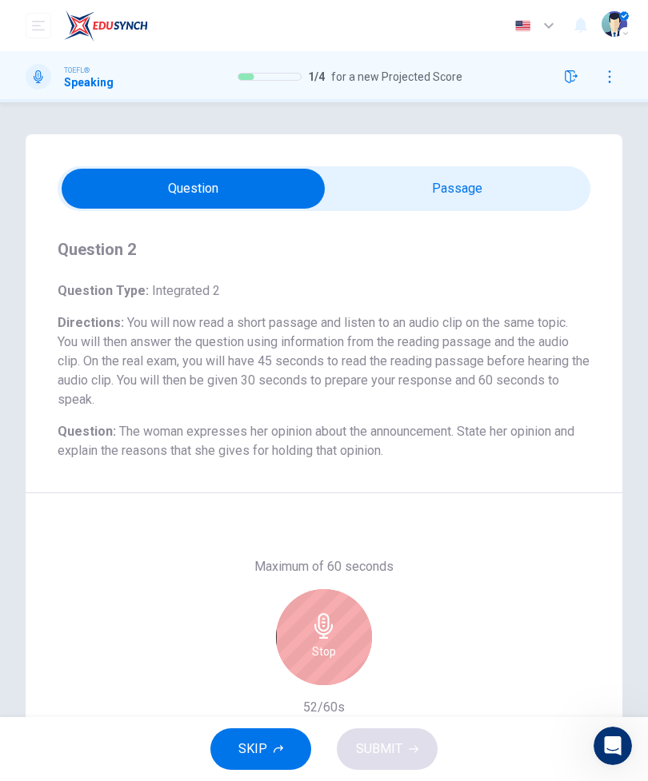
click at [333, 642] on h6 "Stop" at bounding box center [324, 651] width 24 height 19
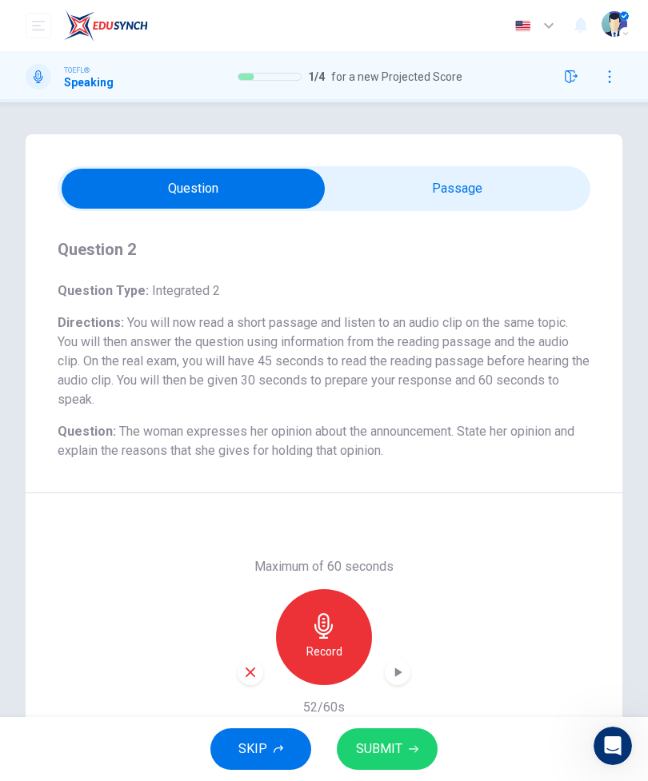
click at [396, 746] on span "SUBMIT" at bounding box center [379, 749] width 46 height 22
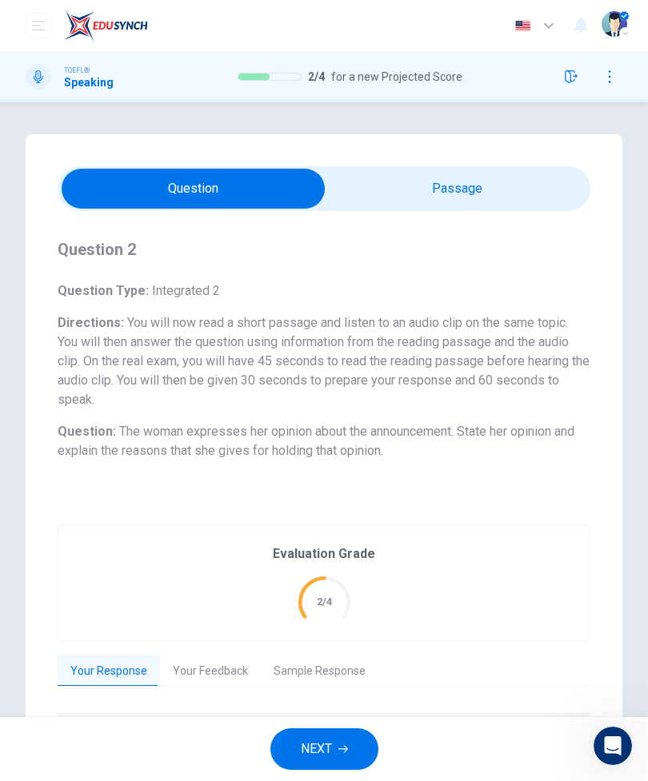
click at [334, 751] on button "NEXT" at bounding box center [324, 750] width 108 height 42
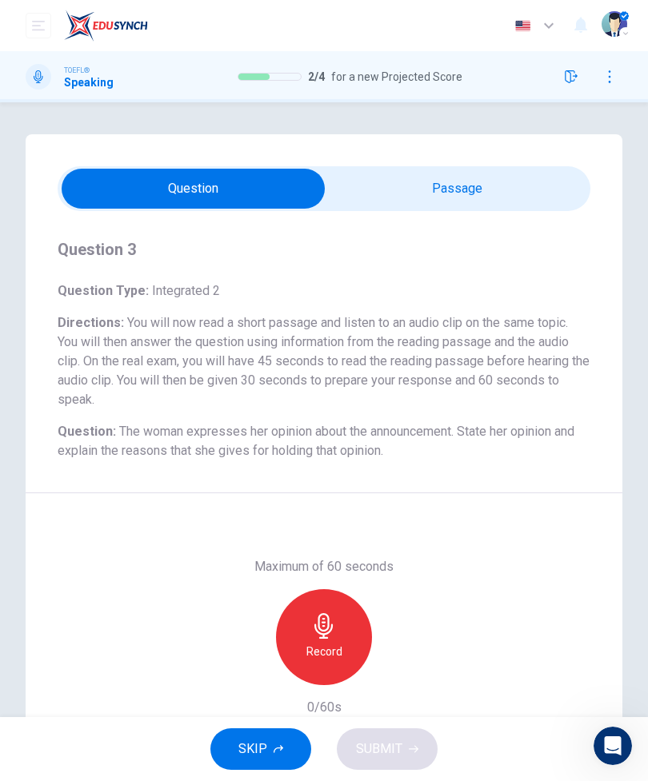
click at [454, 203] on input "checkbox" at bounding box center [193, 189] width 799 height 40
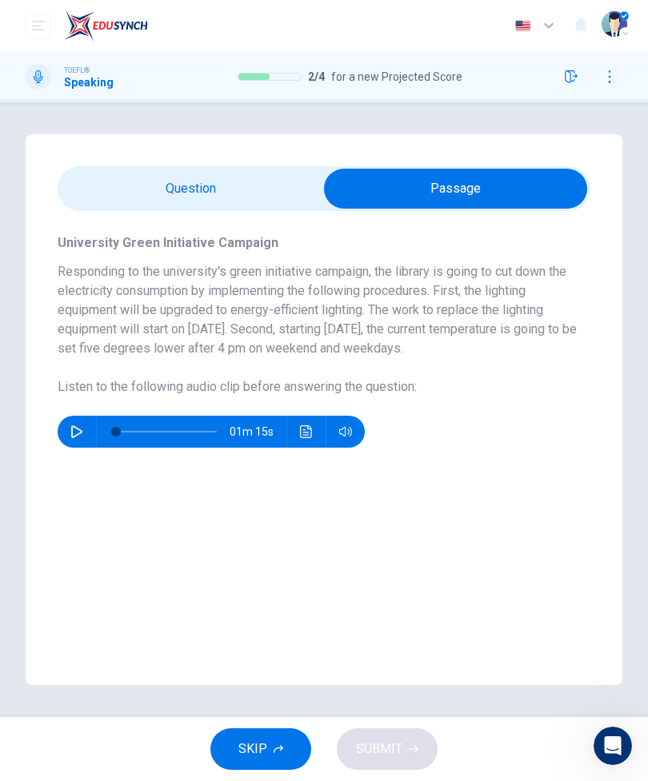
click at [164, 188] on input "checkbox" at bounding box center [455, 189] width 799 height 40
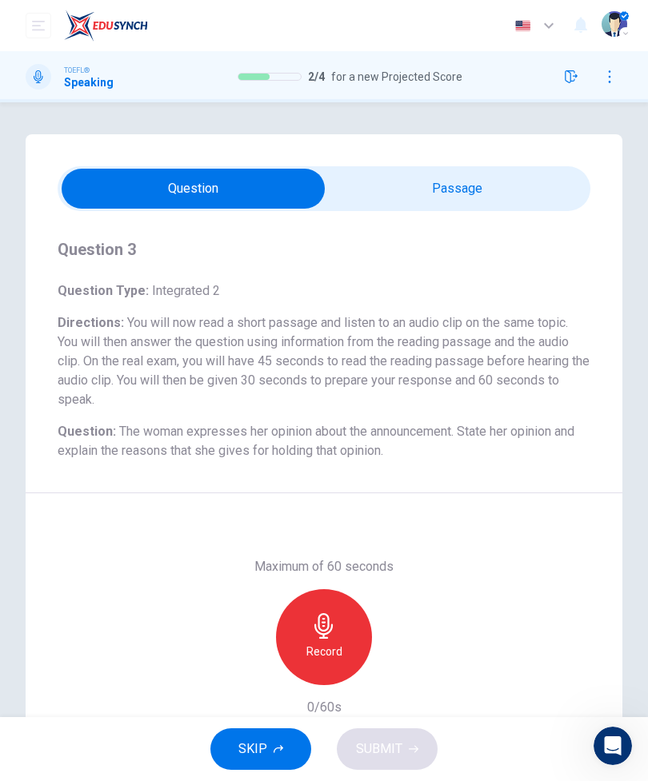
click at [484, 185] on input "checkbox" at bounding box center [193, 189] width 799 height 40
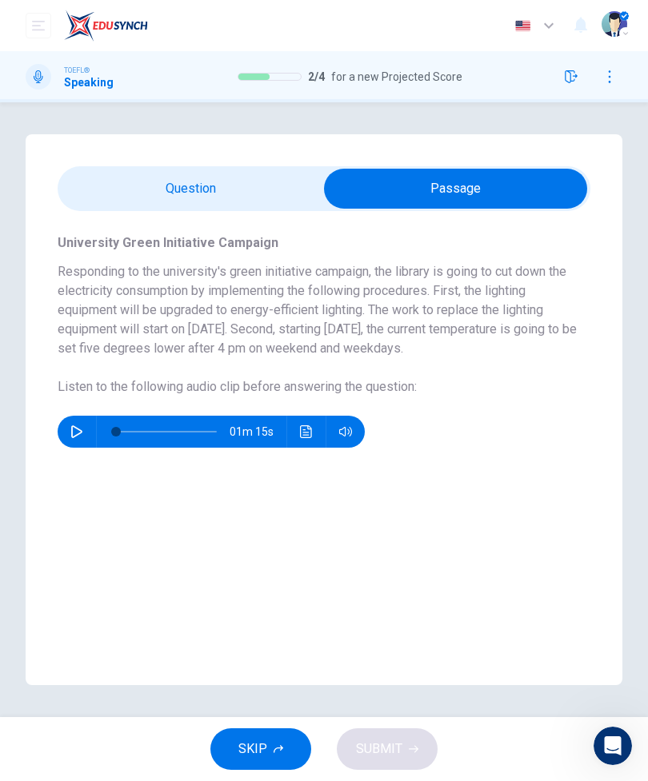
click at [204, 184] on input "checkbox" at bounding box center [455, 189] width 799 height 40
checkbox input "false"
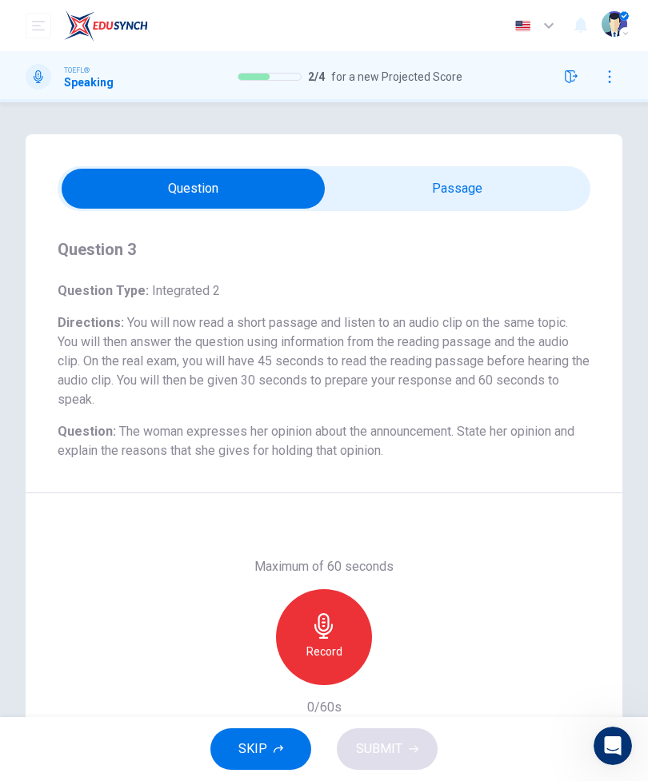
click at [329, 633] on icon "button" at bounding box center [323, 627] width 18 height 26
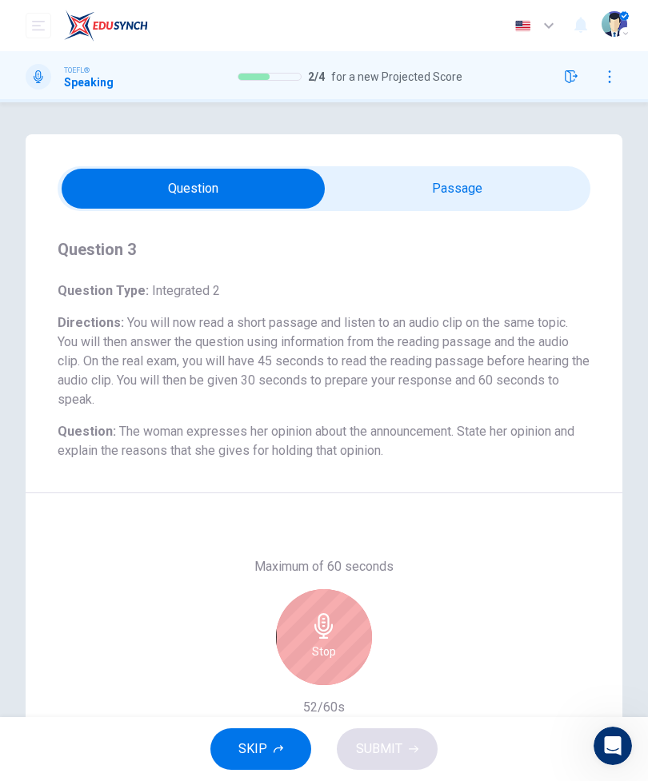
click at [328, 630] on icon "button" at bounding box center [323, 627] width 18 height 26
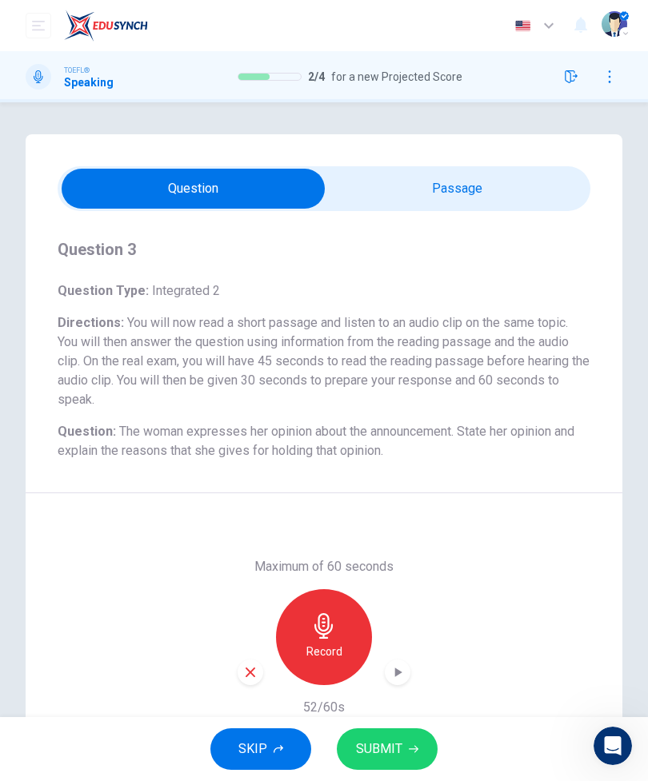
click at [402, 749] on button "SUBMIT" at bounding box center [387, 750] width 101 height 42
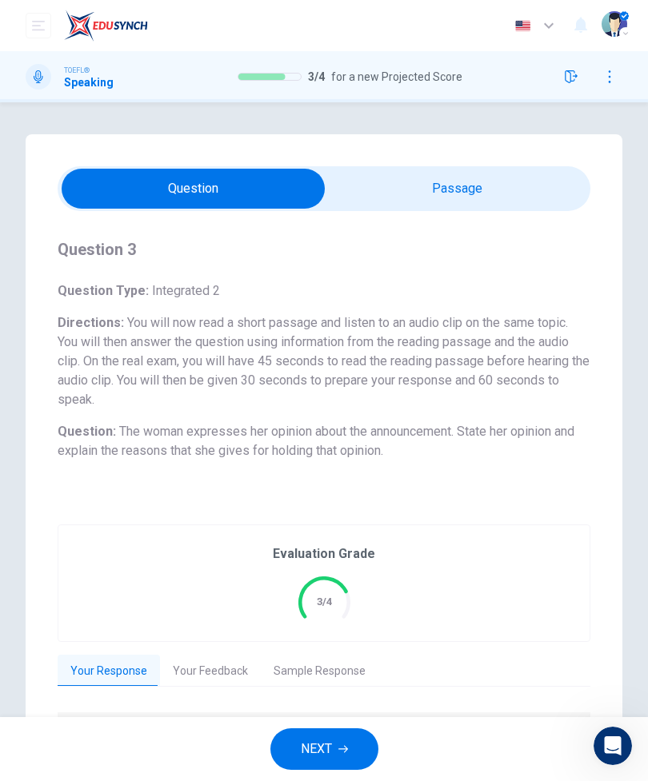
click at [334, 753] on button "NEXT" at bounding box center [324, 750] width 108 height 42
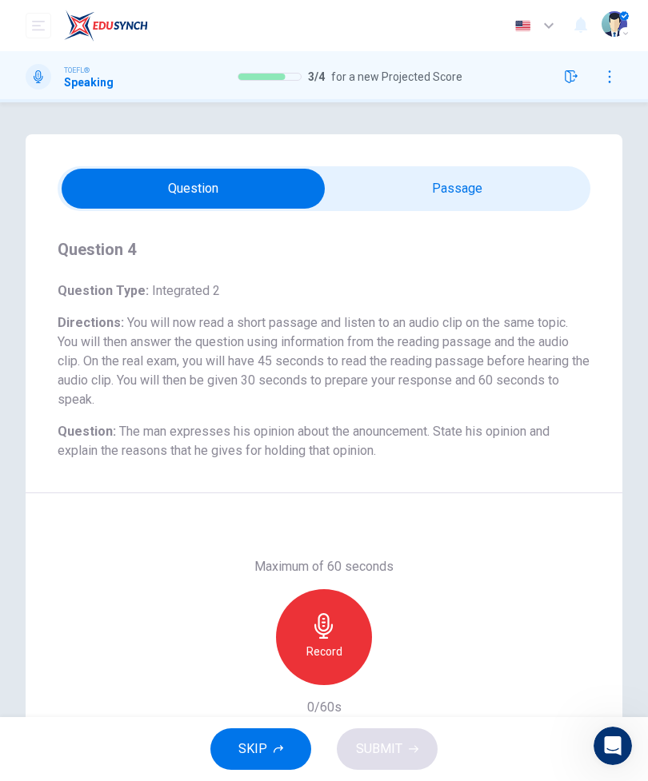
click at [455, 199] on input "checkbox" at bounding box center [193, 189] width 799 height 40
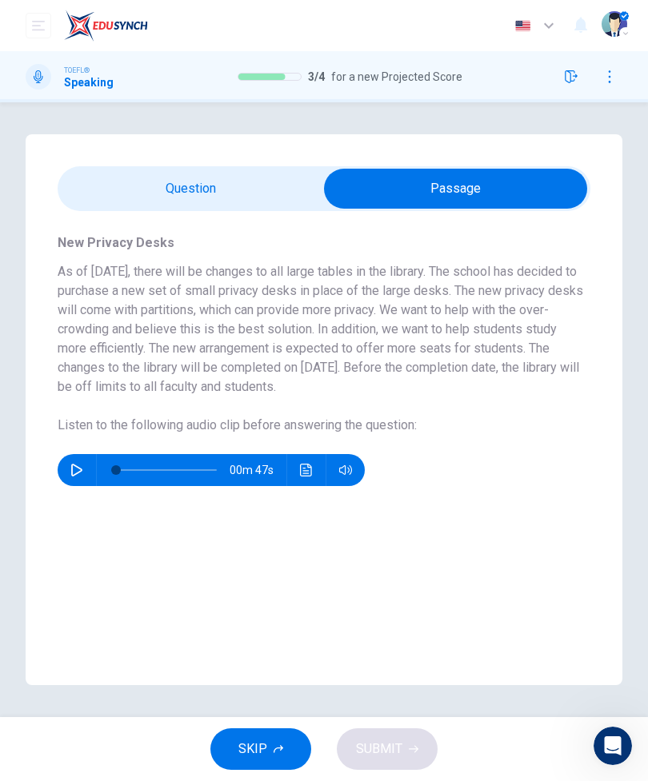
click at [224, 186] on input "checkbox" at bounding box center [455, 189] width 799 height 40
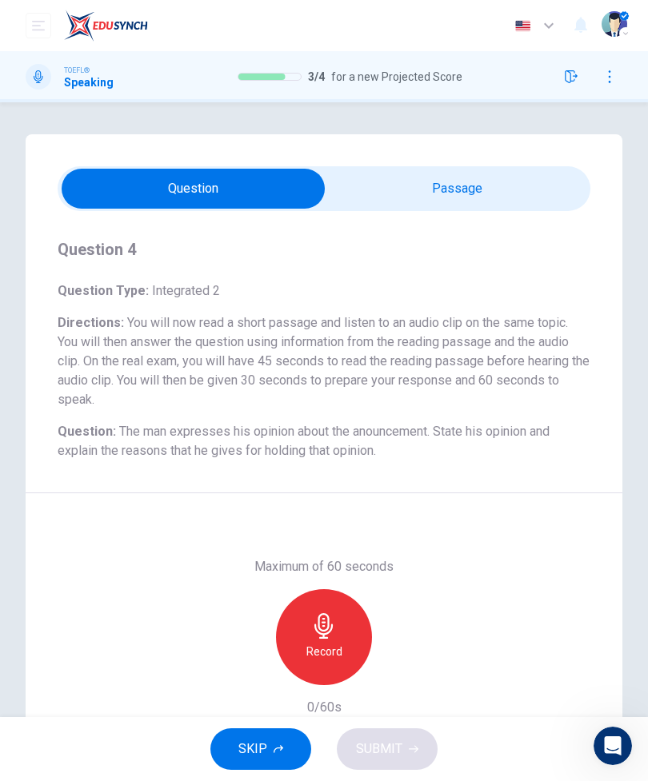
click at [488, 198] on input "checkbox" at bounding box center [193, 189] width 799 height 40
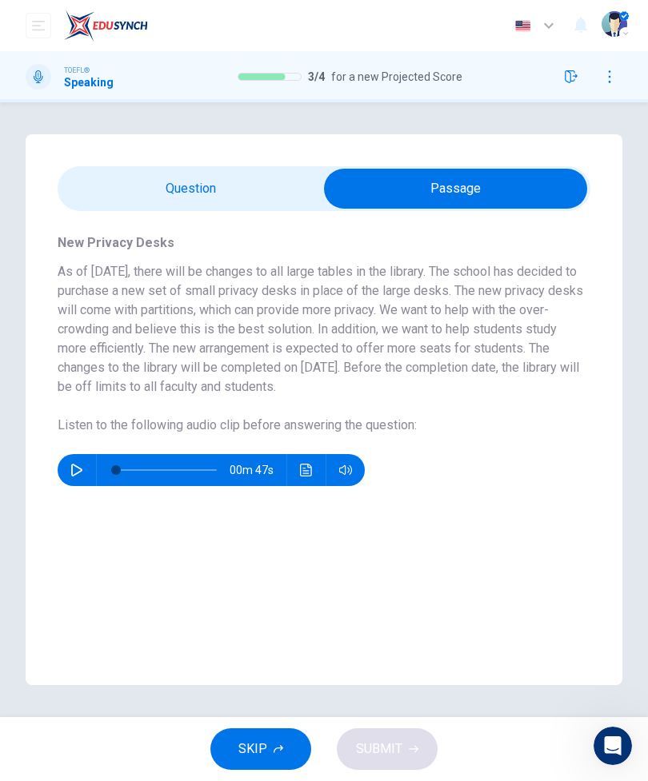
click at [222, 186] on input "checkbox" at bounding box center [455, 189] width 799 height 40
checkbox input "false"
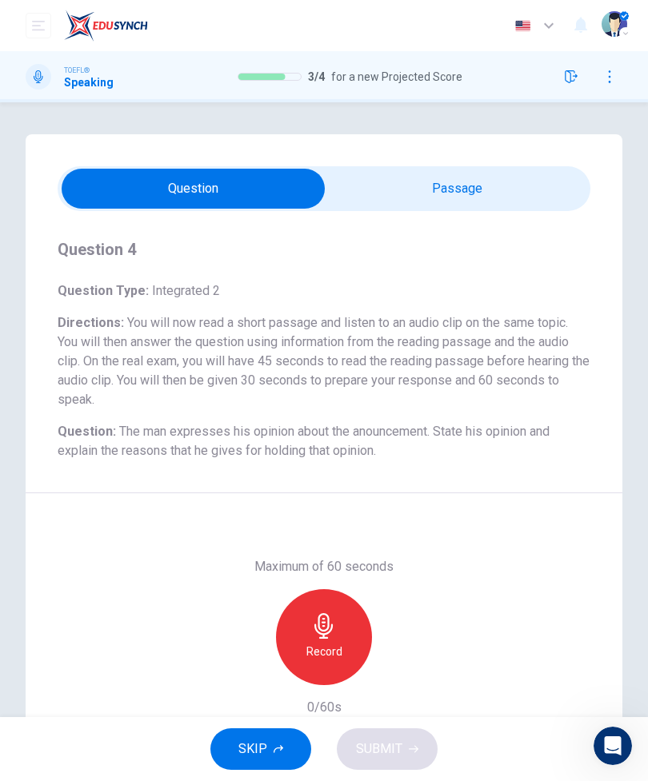
click at [332, 639] on div "Record" at bounding box center [324, 638] width 96 height 96
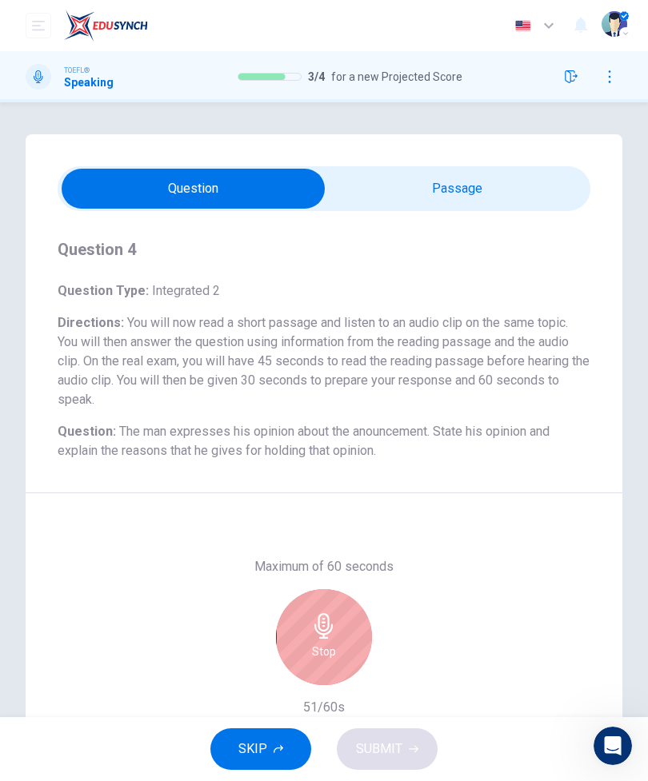
click at [340, 644] on div "Stop" at bounding box center [324, 638] width 96 height 96
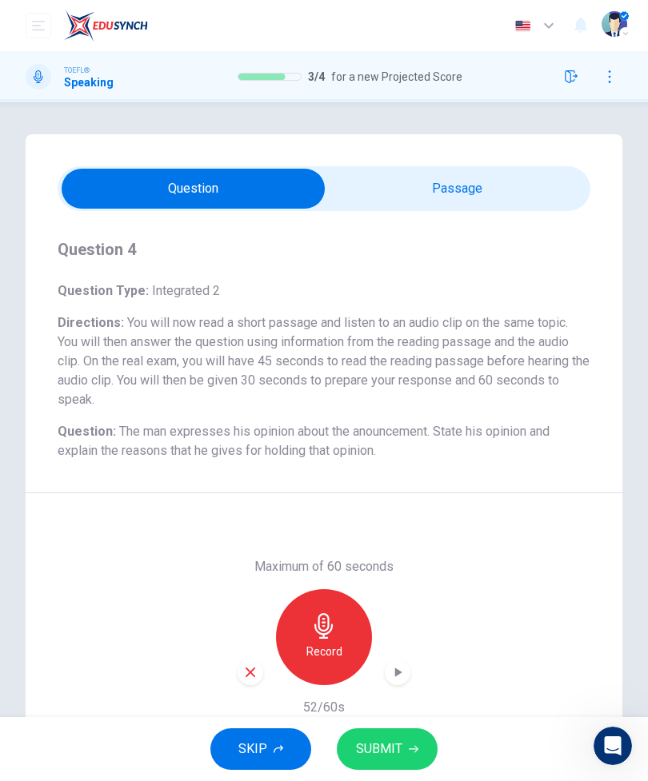
click at [402, 746] on button "SUBMIT" at bounding box center [387, 750] width 101 height 42
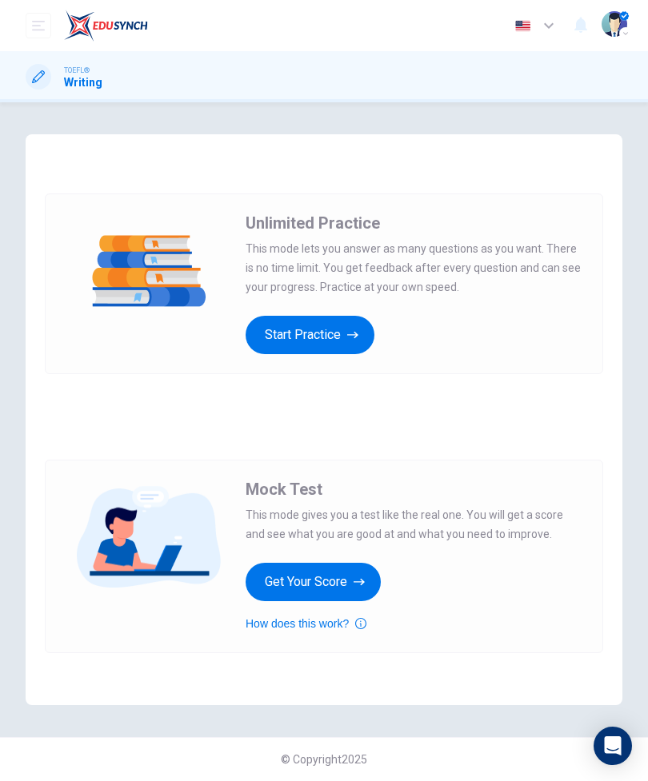
click at [367, 580] on button "Get Your Score" at bounding box center [313, 582] width 135 height 38
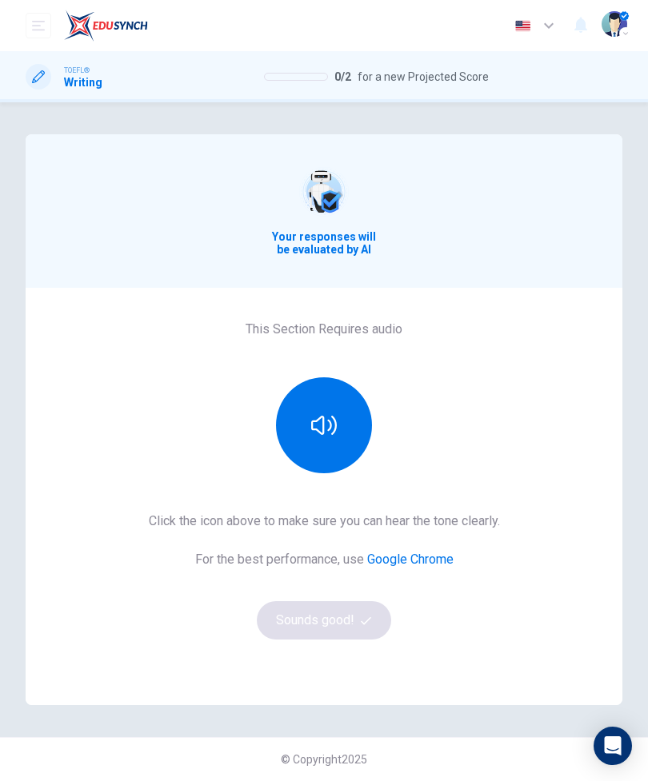
click at [325, 424] on icon "button" at bounding box center [324, 426] width 26 height 26
click at [359, 628] on button "Sounds good!" at bounding box center [324, 621] width 134 height 38
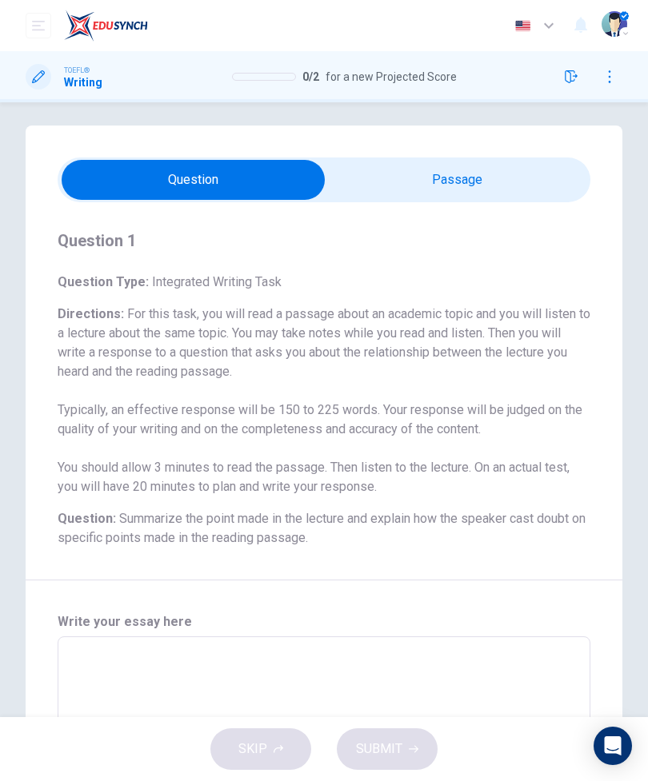
scroll to position [8, 0]
click at [440, 191] on input "checkbox" at bounding box center [193, 181] width 799 height 40
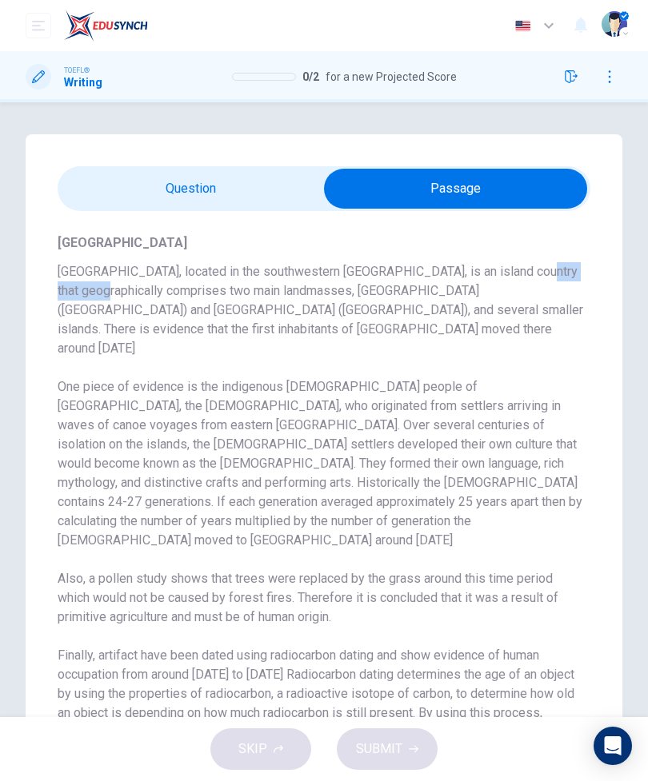
scroll to position [0, 0]
click at [234, 190] on input "checkbox" at bounding box center [455, 189] width 799 height 40
checkbox input "false"
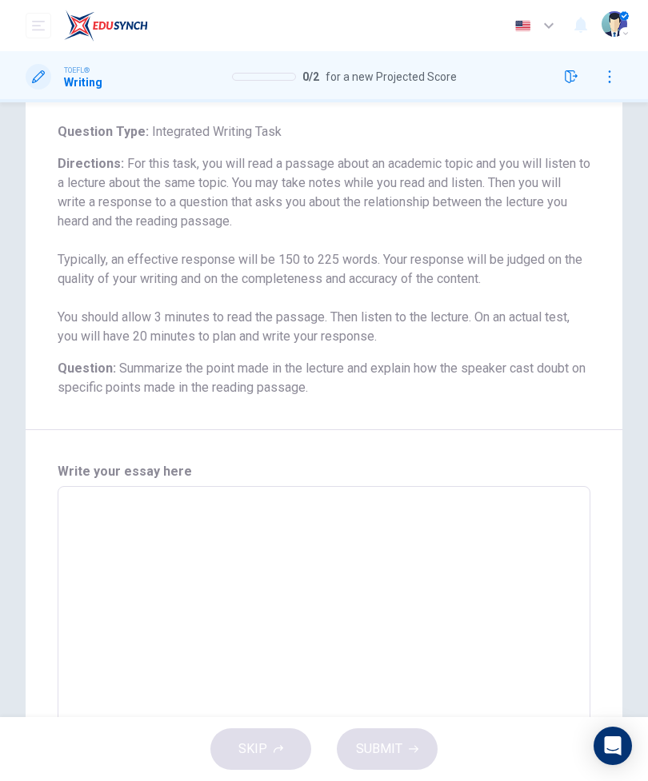
scroll to position [162, 0]
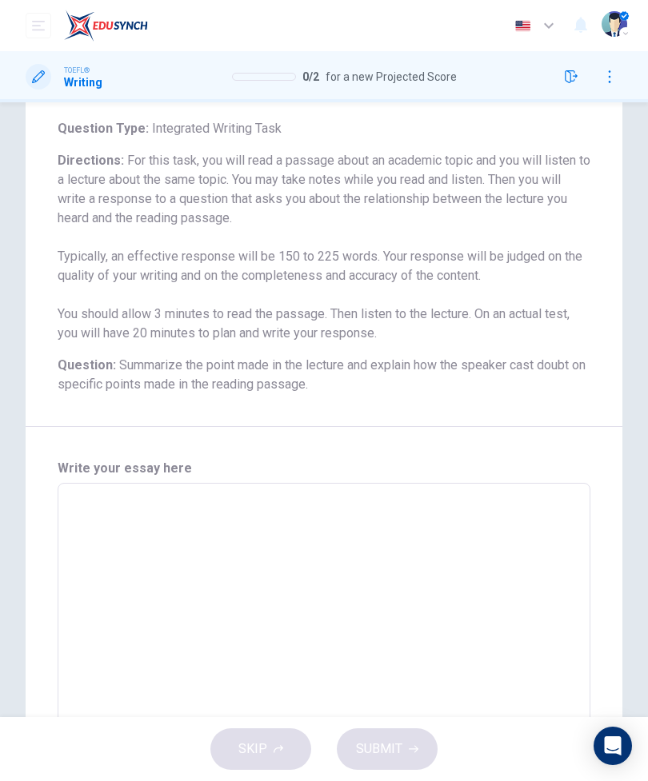
click at [248, 530] on textarea at bounding box center [324, 607] width 510 height 220
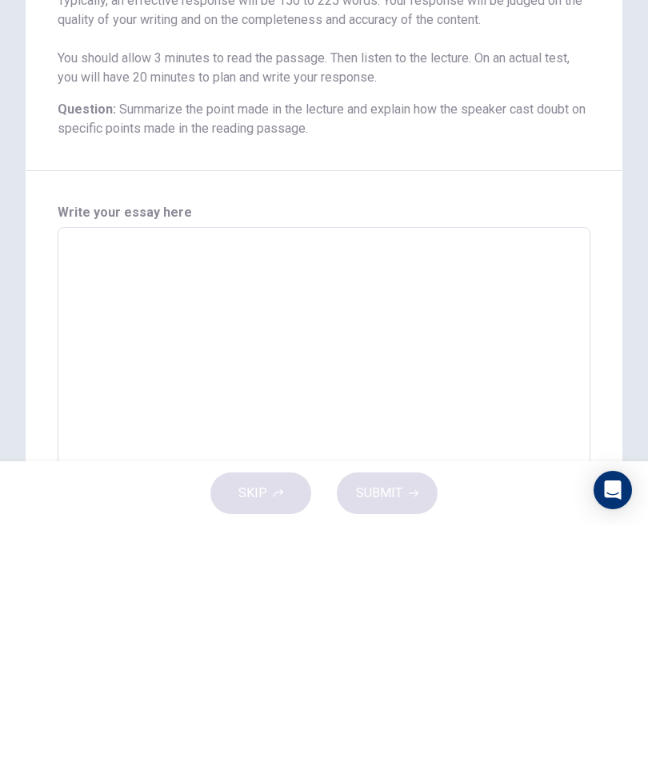
click at [225, 497] on textarea at bounding box center [324, 607] width 510 height 220
click at [123, 497] on textarea at bounding box center [324, 607] width 510 height 220
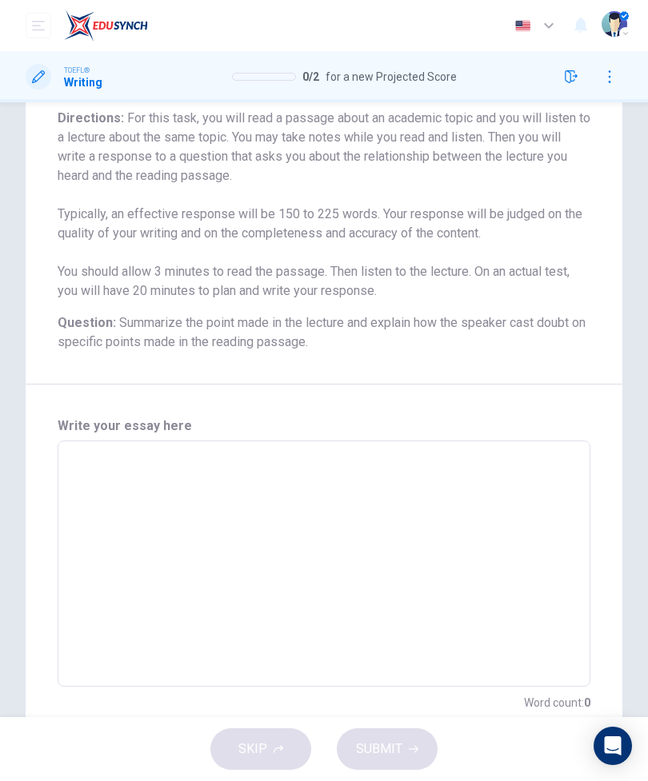
scroll to position [213, 0]
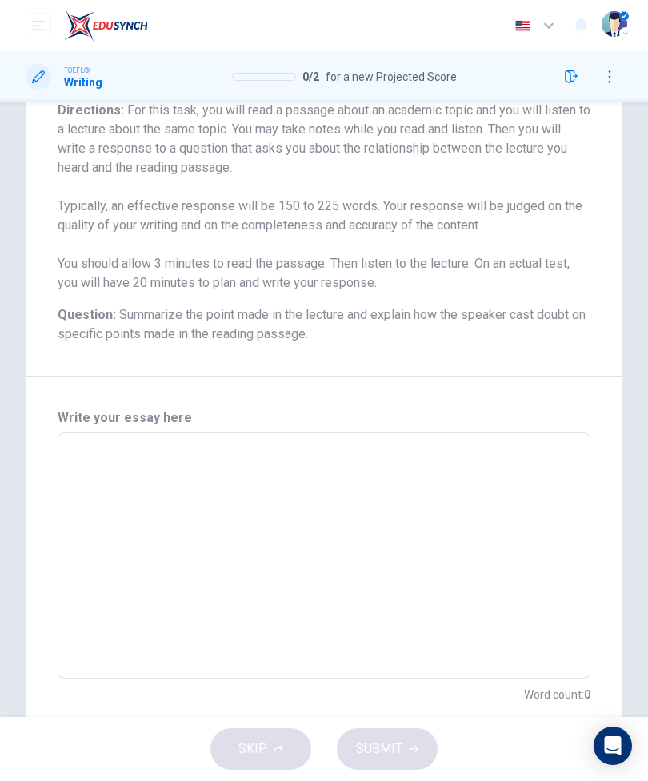
click at [351, 501] on textarea at bounding box center [324, 556] width 510 height 220
type textarea "N"
type textarea "x"
type textarea "Ne"
type textarea "x"
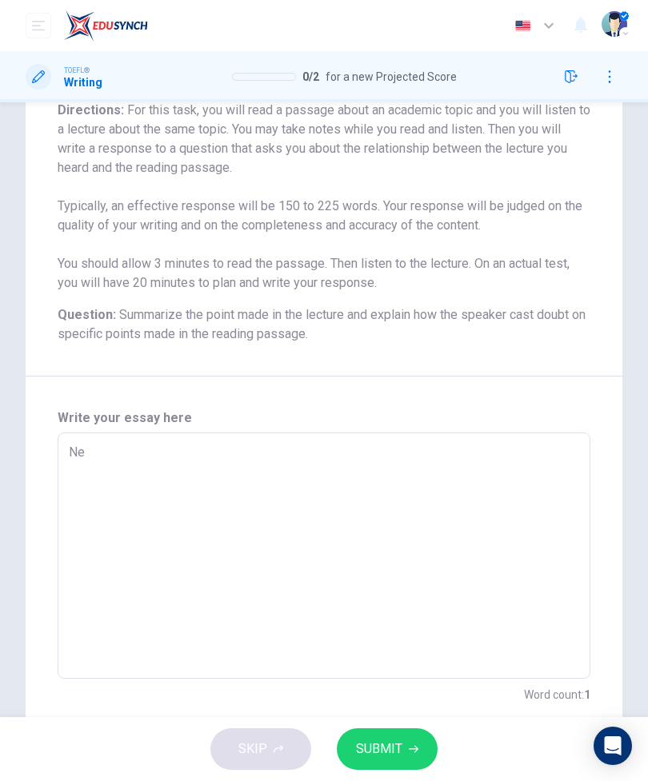
type textarea "New"
type textarea "x"
type textarea "New"
type textarea "x"
type textarea "New Z"
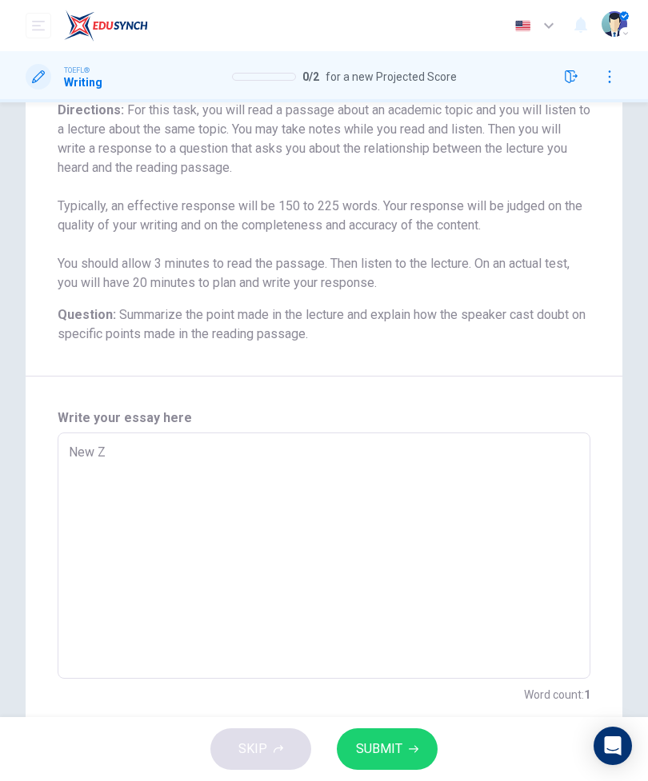
type textarea "x"
type textarea "New Ze"
type textarea "x"
type textarea "New Zea"
type textarea "x"
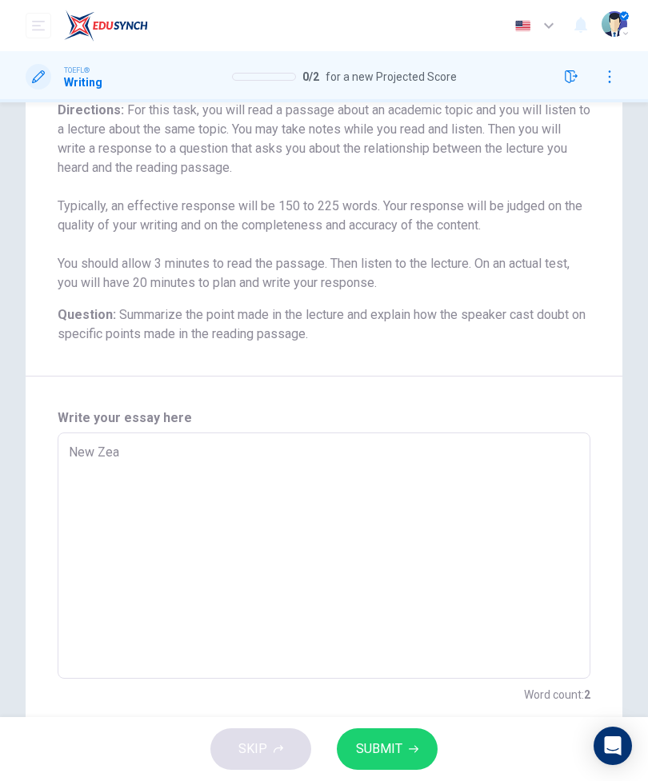
type textarea "New Zeal"
type textarea "x"
type textarea "New Zeala"
type textarea "x"
type textarea "New Zealan"
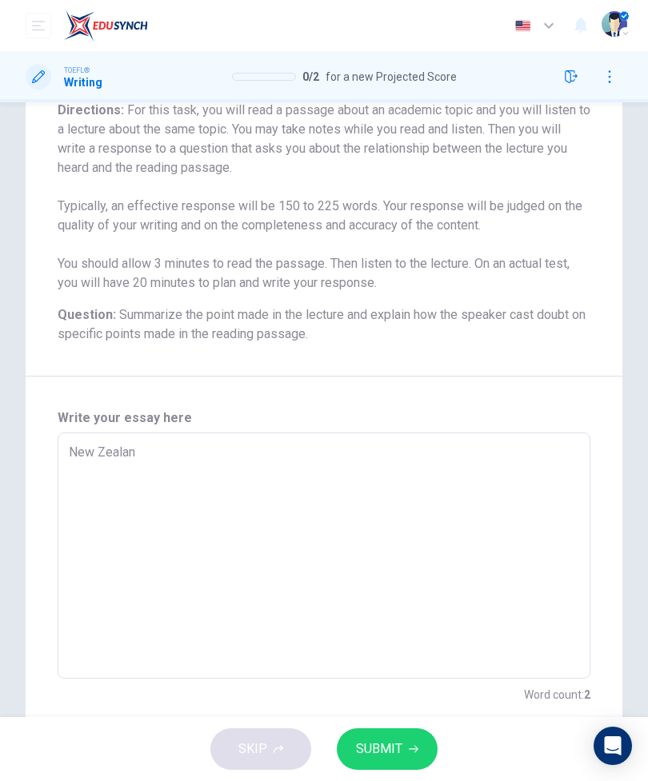
type textarea "x"
type textarea "[GEOGRAPHIC_DATA]"
type textarea "x"
type textarea "[GEOGRAPHIC_DATA]"
type textarea "x"
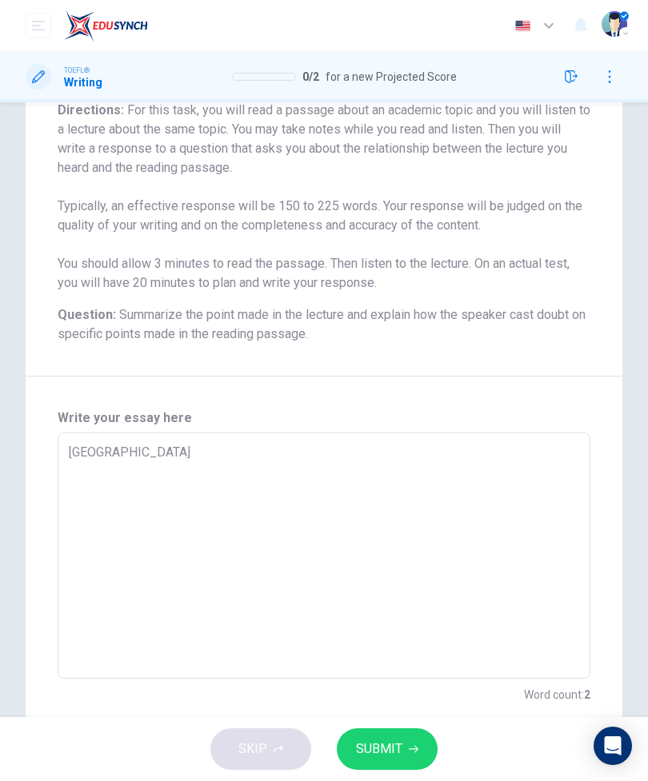
type textarea "[GEOGRAPHIC_DATA] i"
type textarea "x"
type textarea "[GEOGRAPHIC_DATA] is"
type textarea "x"
type textarea "[GEOGRAPHIC_DATA] is"
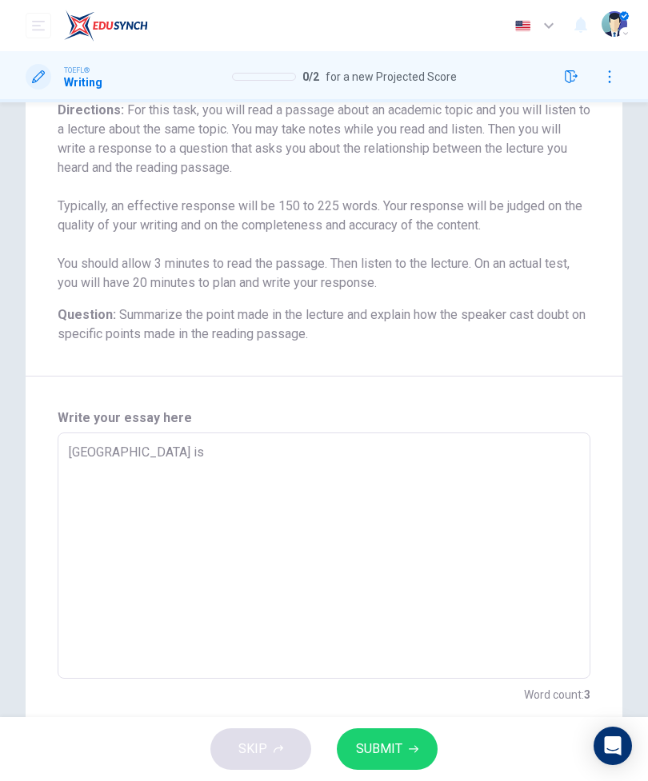
type textarea "x"
type textarea "New Zealand is a"
type textarea "x"
type textarea "New Zealand is a"
type textarea "x"
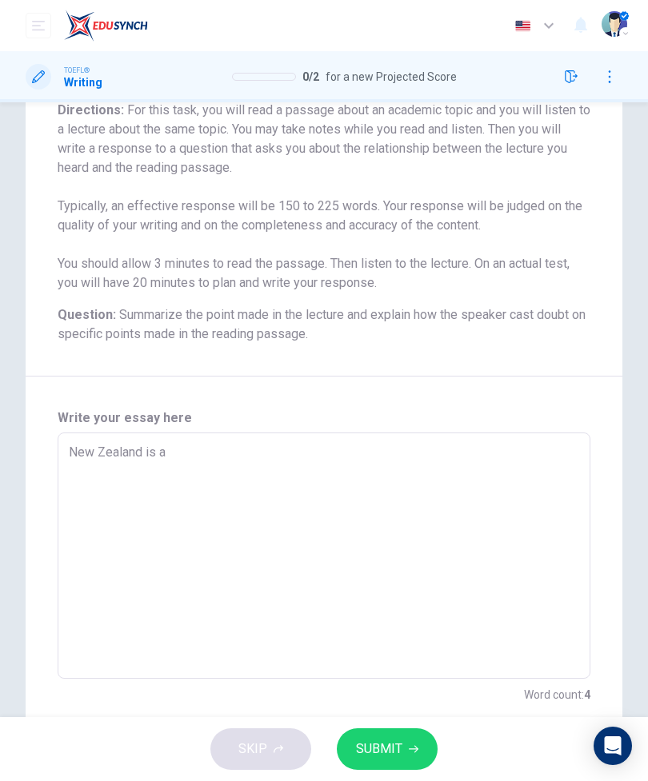
type textarea "New Zealand is a u"
type textarea "x"
type textarea "New Zealand is a un"
type textarea "x"
type textarea "New Zealand is a uni"
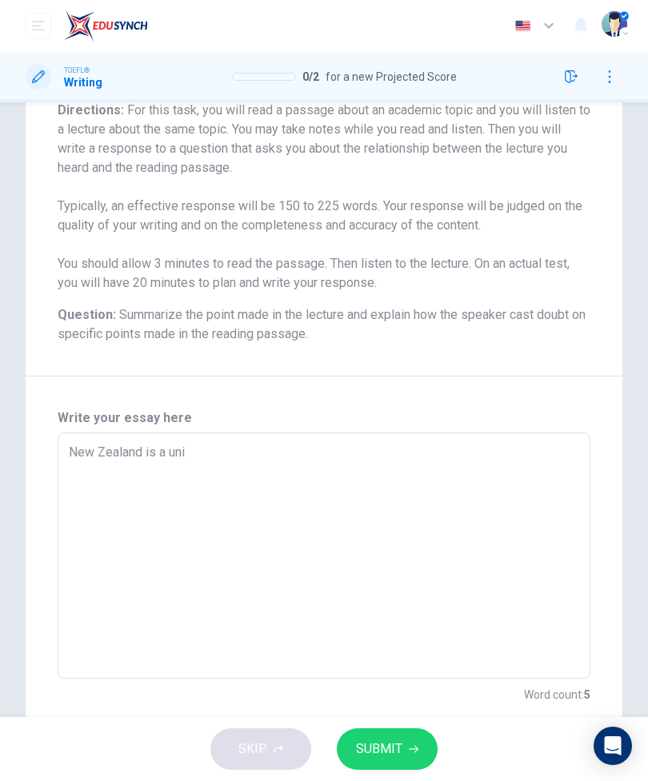
type textarea "x"
type textarea "New Zealand is a uniq"
type textarea "x"
type textarea "New Zealand is a uniqu"
type textarea "x"
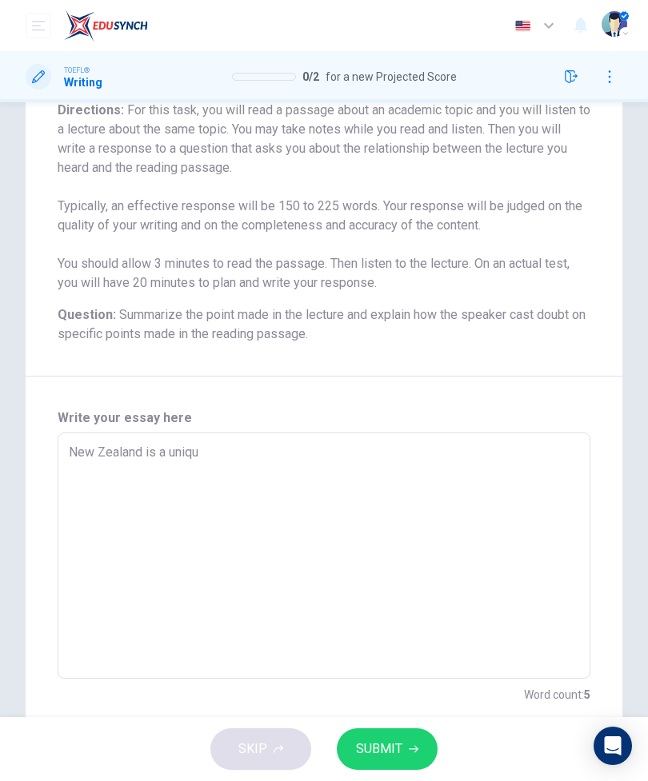
type textarea "[GEOGRAPHIC_DATA] is a unique"
type textarea "x"
type textarea "[GEOGRAPHIC_DATA] is a unique"
type textarea "x"
type textarea "New Zealand is a unique c"
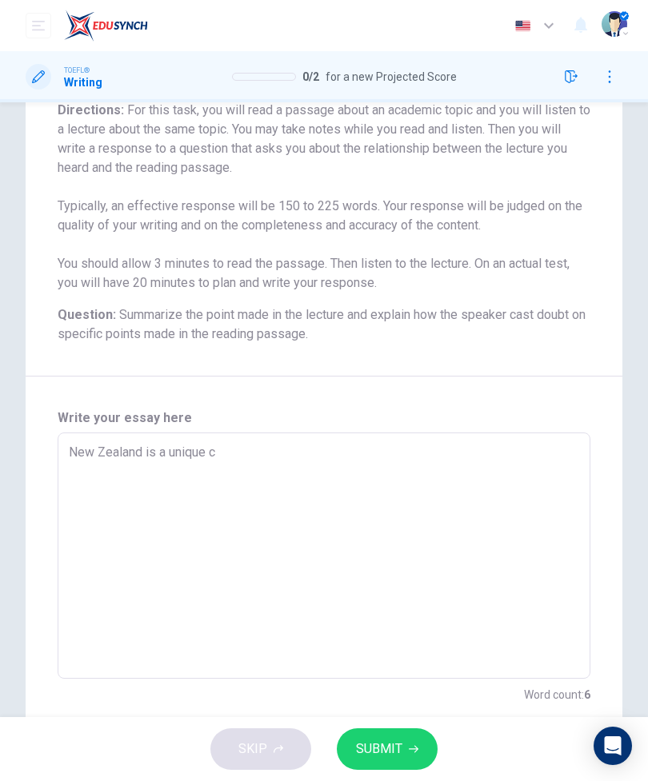
type textarea "x"
type textarea "New Zealand is a unique co"
type textarea "x"
type textarea "New Zealand is a unique cou"
type textarea "x"
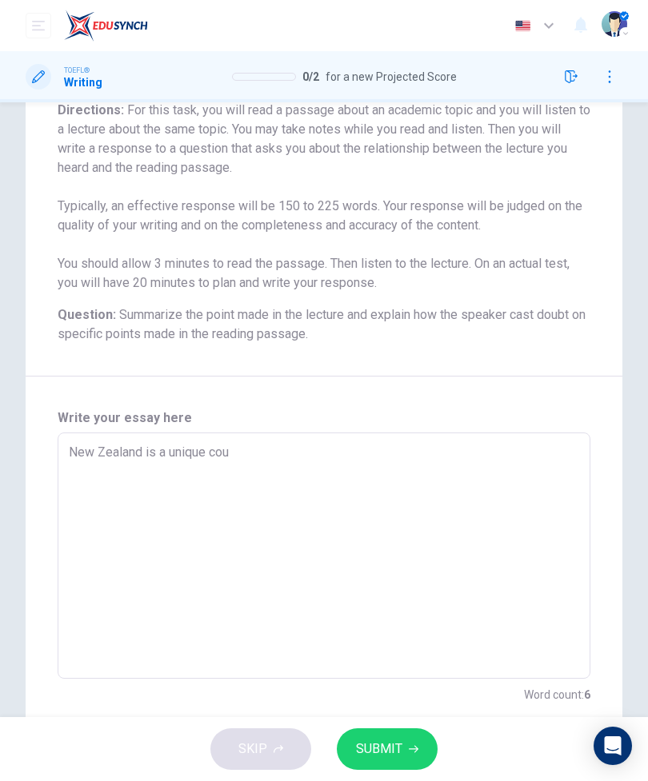
type textarea "New Zealand is a unique coun"
type textarea "x"
type textarea "New Zealand is a unique count"
type textarea "x"
type textarea "New Zealand is a unique countr"
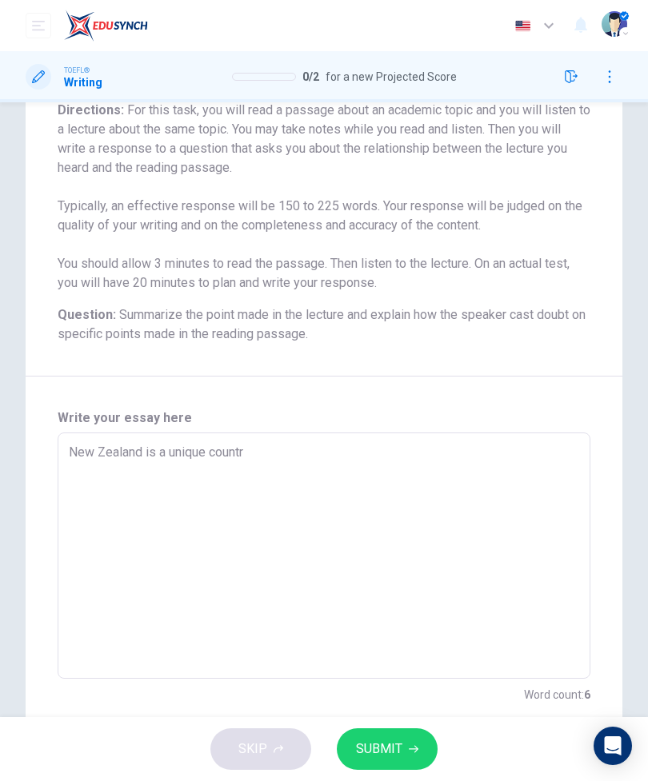
type textarea "x"
type textarea "[GEOGRAPHIC_DATA] is a unique country"
type textarea "x"
type textarea "[GEOGRAPHIC_DATA] is a unique country"
type textarea "x"
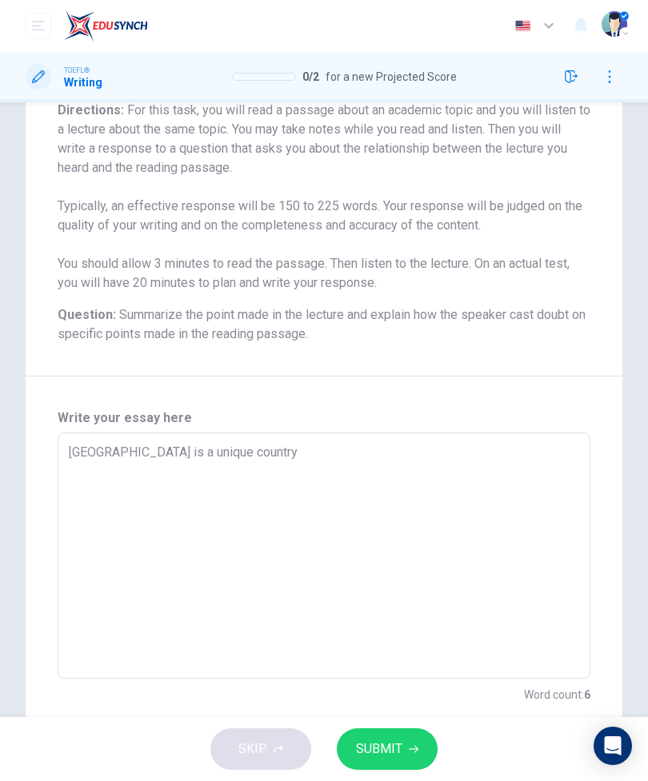
type textarea "[GEOGRAPHIC_DATA] is a unique country i"
type textarea "x"
type textarea "[GEOGRAPHIC_DATA] is a unique country in"
type textarea "x"
type textarea "[GEOGRAPHIC_DATA] is a unique country in"
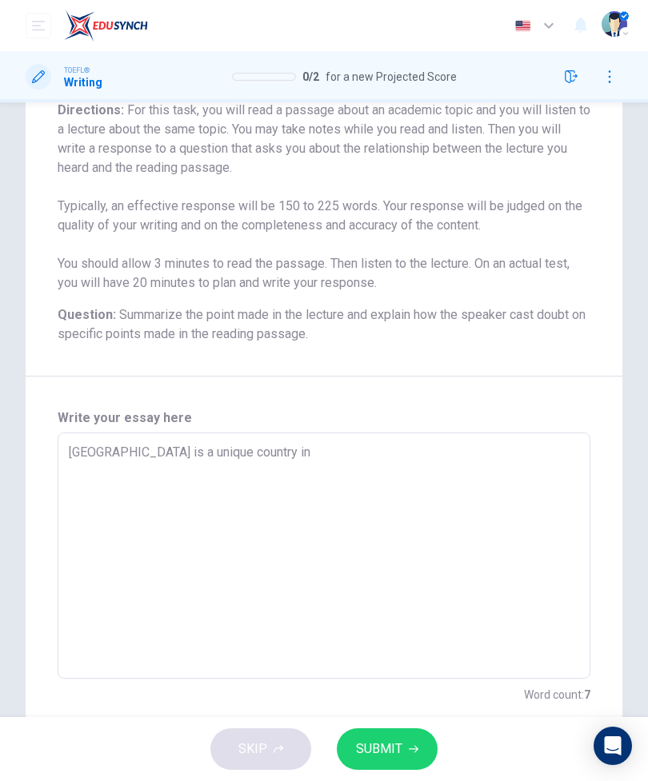
type textarea "x"
type textarea "[GEOGRAPHIC_DATA] is a unique country in t"
type textarea "x"
type textarea "[GEOGRAPHIC_DATA] is a unique country in th"
type textarea "x"
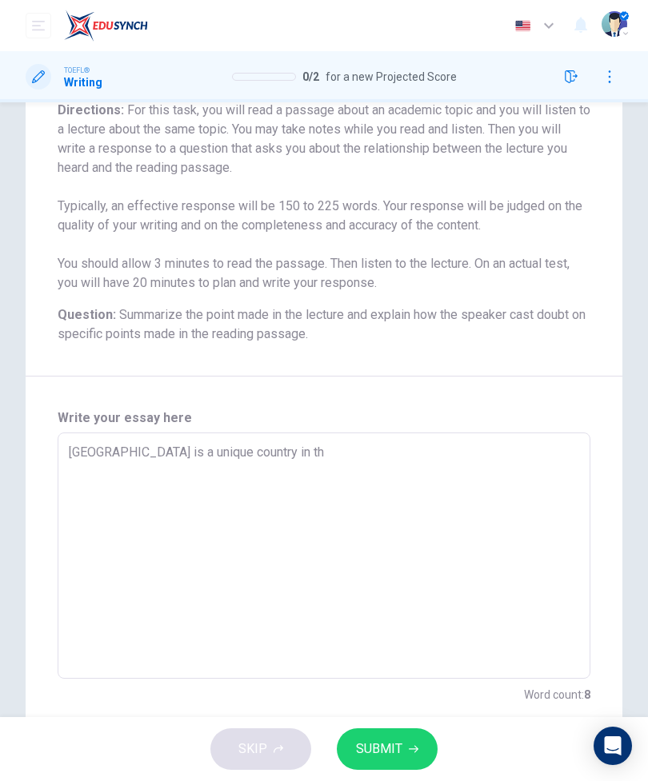
type textarea "[GEOGRAPHIC_DATA] is a unique country in the"
type textarea "x"
type textarea "[GEOGRAPHIC_DATA] is a unique country in the"
type textarea "x"
type textarea "[GEOGRAPHIC_DATA] is a unique country in the s"
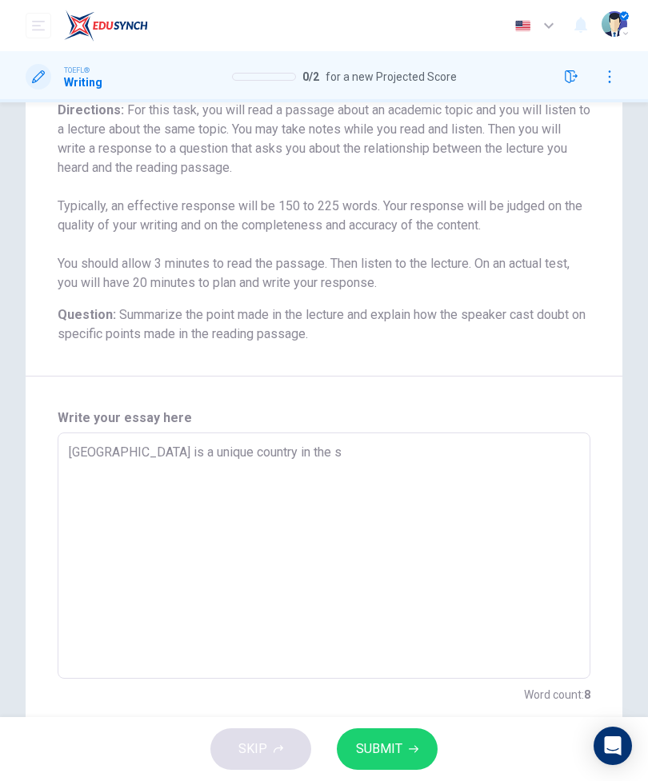
type textarea "x"
type textarea "[GEOGRAPHIC_DATA] is a unique country in the so"
type textarea "x"
type textarea "[GEOGRAPHIC_DATA] is a unique country in the sou"
type textarea "x"
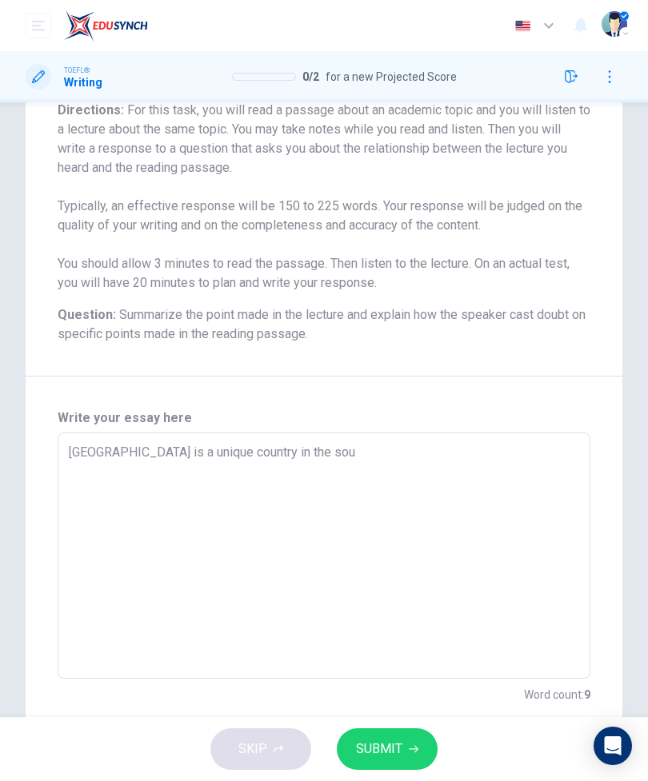
type textarea "[GEOGRAPHIC_DATA] is a unique country in the sout"
type textarea "x"
type textarea "[GEOGRAPHIC_DATA] is a unique country in the south"
type textarea "x"
type textarea "[GEOGRAPHIC_DATA] is a unique country in the southw"
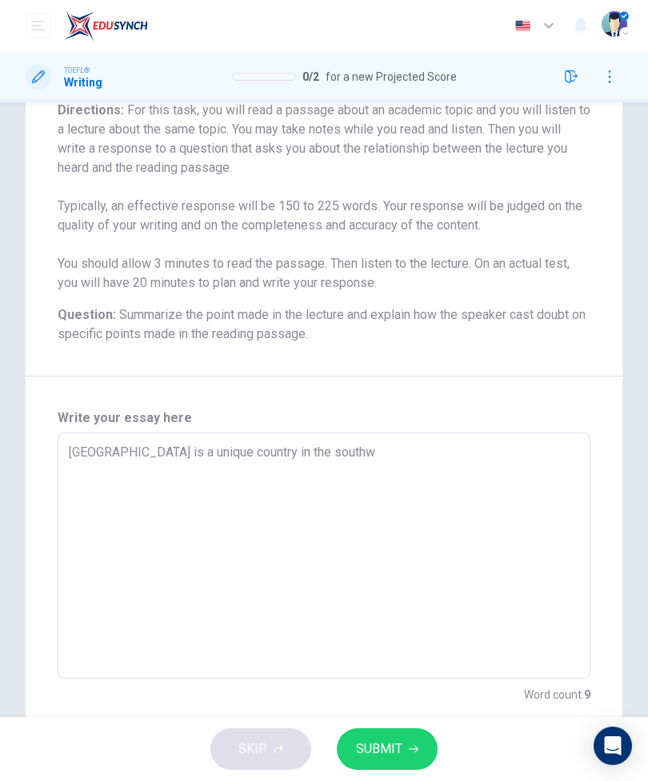
type textarea "x"
type textarea "[GEOGRAPHIC_DATA] is a unique country in the [GEOGRAPHIC_DATA]"
type textarea "x"
type textarea "[GEOGRAPHIC_DATA] is a unique country in the [GEOGRAPHIC_DATA]"
type textarea "x"
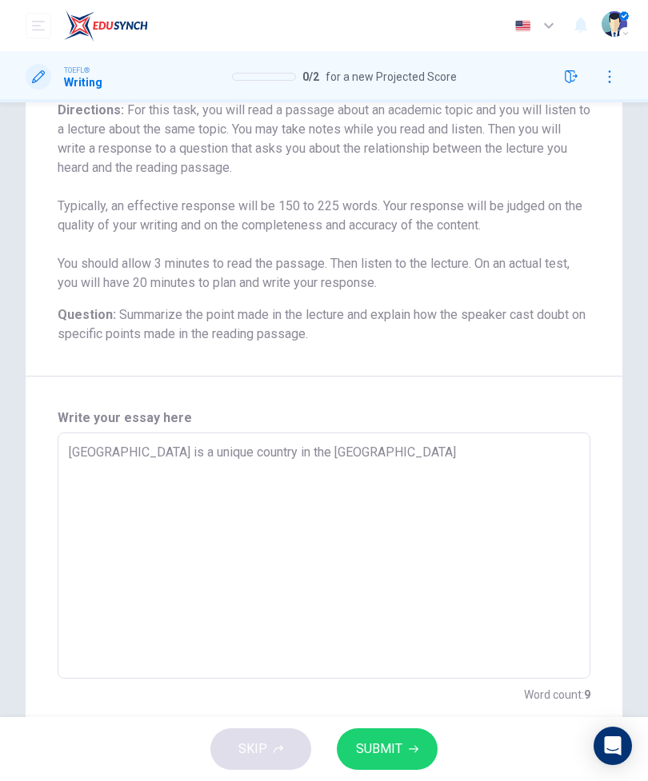
type textarea "[GEOGRAPHIC_DATA] is a unique country in the southwest"
type textarea "x"
type textarea "[GEOGRAPHIC_DATA] is a unique country in the southweste"
type textarea "x"
type textarea "[GEOGRAPHIC_DATA] is a unique country in the southwester"
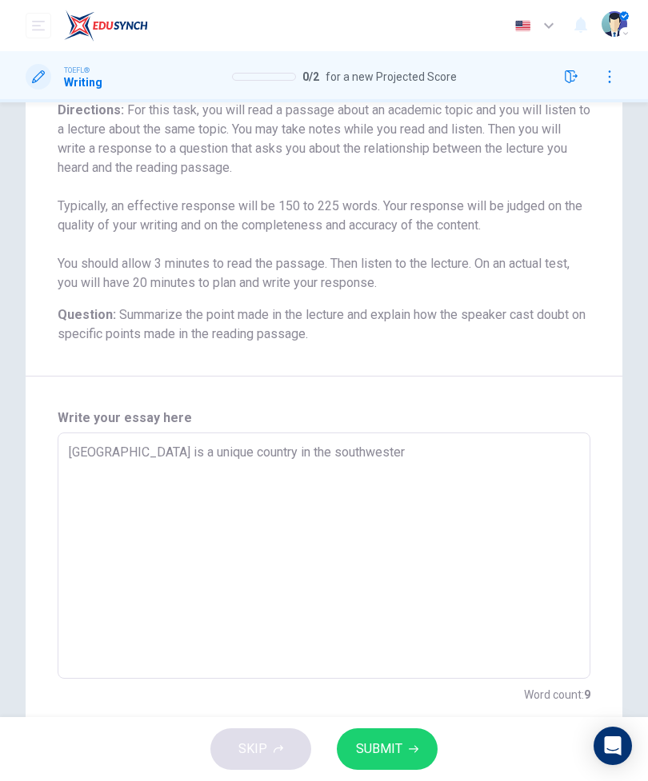
type textarea "x"
type textarea "[GEOGRAPHIC_DATA] is a unique country in the southwestern"
type textarea "x"
type textarea "[GEOGRAPHIC_DATA] is a unique country in the southwestern"
type textarea "x"
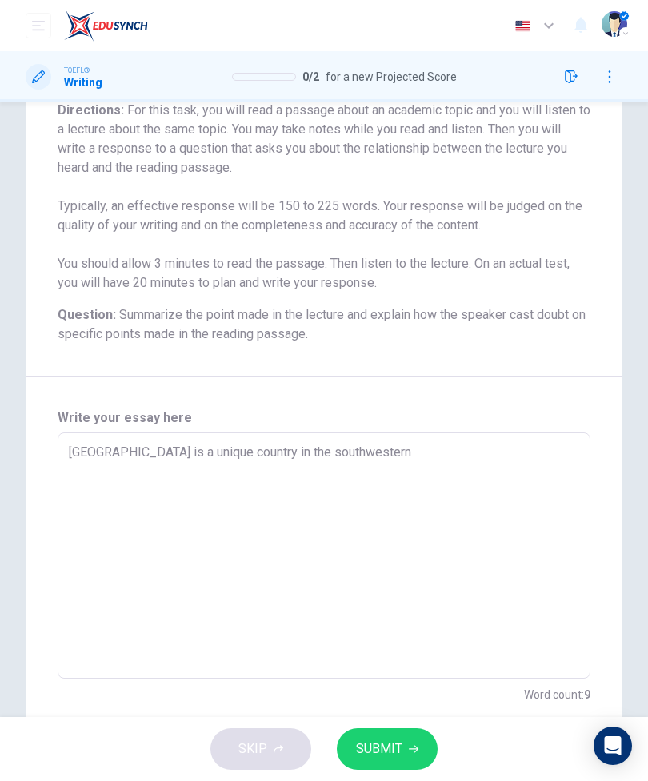
type textarea "[GEOGRAPHIC_DATA] is a unique country in the southwestern p"
type textarea "x"
type textarea "[GEOGRAPHIC_DATA] is a unique country in the southwestern"
type textarea "x"
type textarea "[GEOGRAPHIC_DATA] is a unique country in the southwestern P"
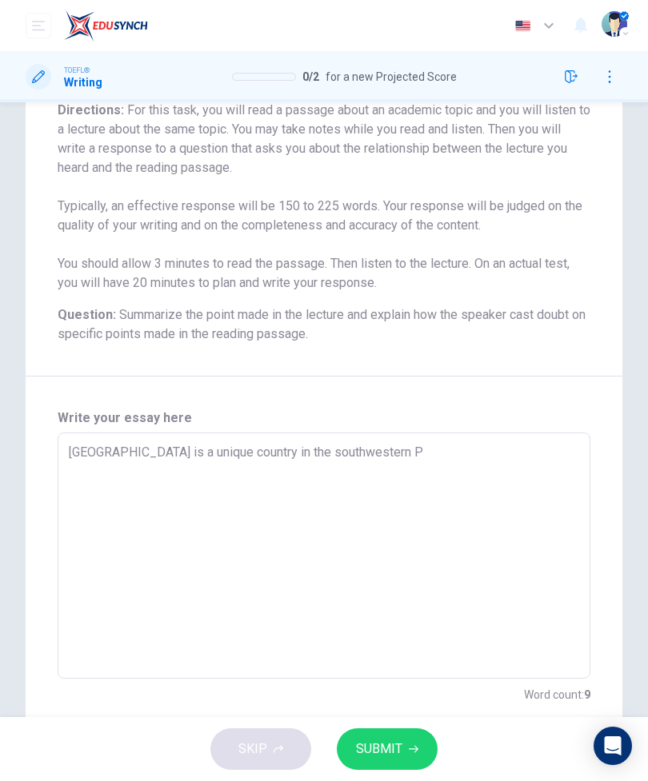
type textarea "x"
type textarea "[GEOGRAPHIC_DATA] is a unique country in the southwestern [GEOGRAPHIC_DATA]"
type textarea "x"
type textarea "[GEOGRAPHIC_DATA] is a unique country in the southwestern Pac"
type textarea "x"
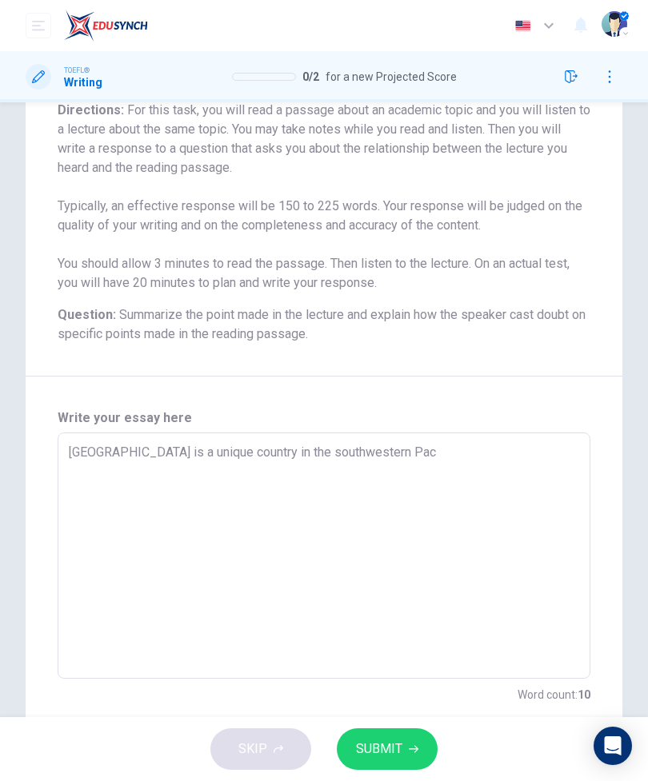
type textarea "[GEOGRAPHIC_DATA] is a unique country in the southwestern Paci"
type textarea "x"
type textarea "[GEOGRAPHIC_DATA] is a unique country in the southwestern Pacif"
type textarea "x"
type textarea "[GEOGRAPHIC_DATA] is a unique country in the southwestern Pacifi"
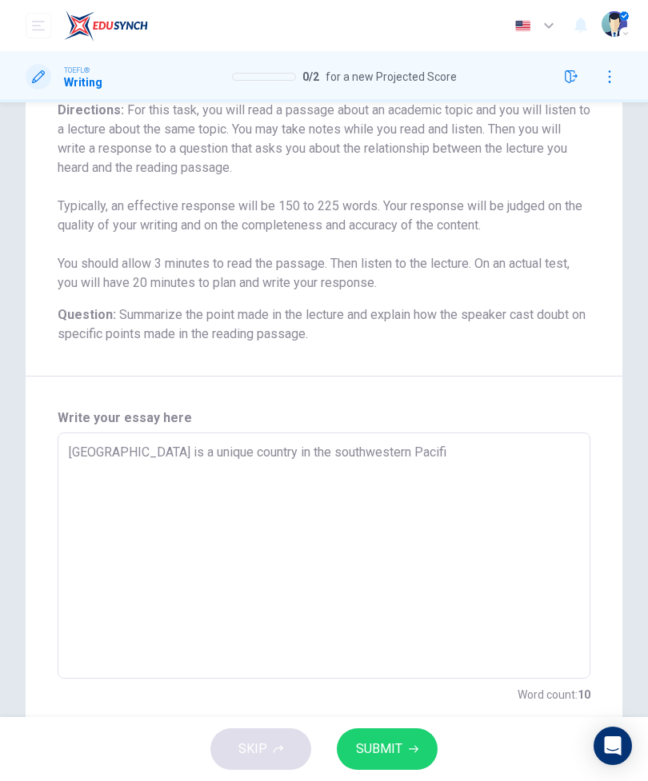
type textarea "x"
type textarea "[GEOGRAPHIC_DATA] is a unique country in the southwestern [GEOGRAPHIC_DATA]"
type textarea "x"
type textarea "[GEOGRAPHIC_DATA] is a unique country in the southwestern [GEOGRAPHIC_DATA]"
type textarea "x"
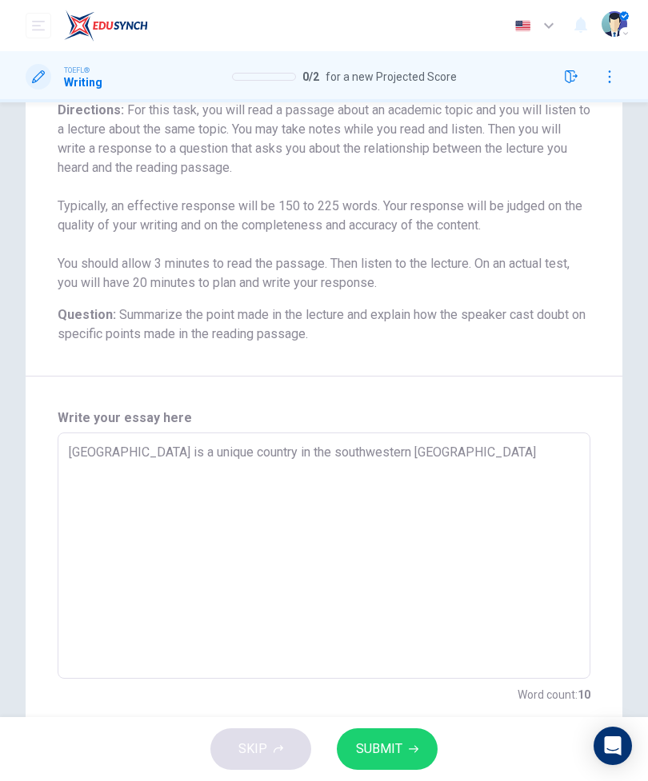
type textarea "[GEOGRAPHIC_DATA] is a unique country in the southwestern [GEOGRAPHIC_DATA] O"
type textarea "x"
type textarea "[GEOGRAPHIC_DATA] is a unique country in the southwestern [GEOGRAPHIC_DATA] Oc"
type textarea "x"
type textarea "[GEOGRAPHIC_DATA] is a unique country in the southwestern [GEOGRAPHIC_DATA] Oce"
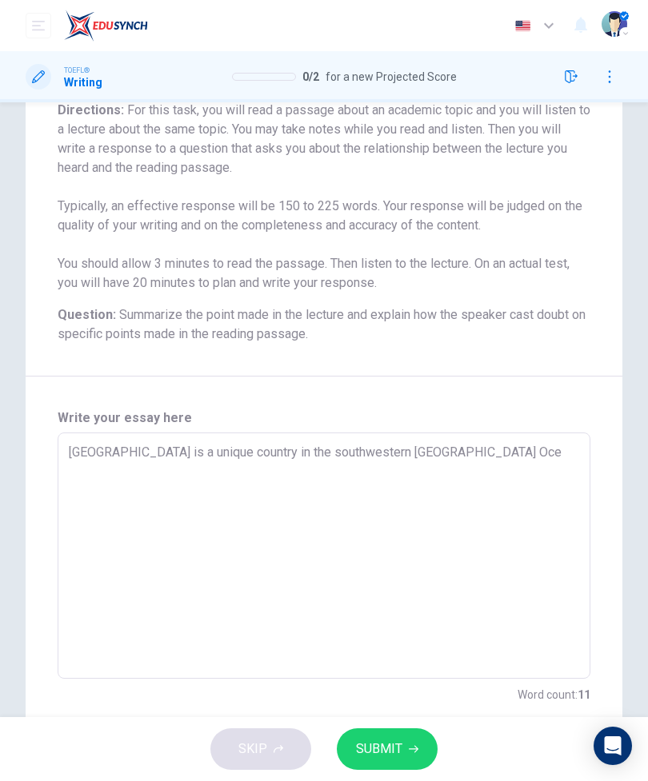
type textarea "x"
type textarea "[GEOGRAPHIC_DATA] is a unique country in the southwestern [GEOGRAPHIC_DATA] Ocea"
type textarea "x"
type textarea "[GEOGRAPHIC_DATA] is a unique country in the southwestern Pacific Ocean"
type textarea "x"
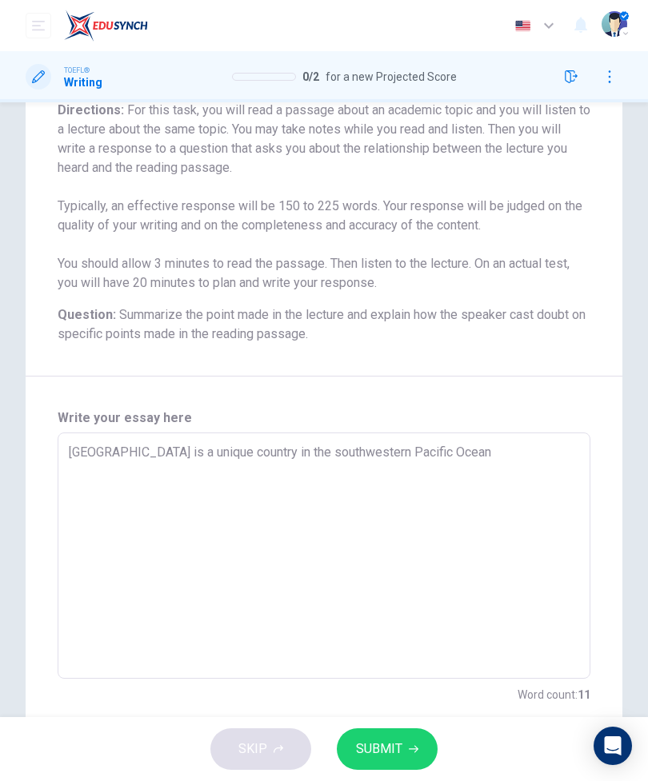
type textarea "[GEOGRAPHIC_DATA] is a unique country in the southwestern Pacific Ocean."
type textarea "x"
type textarea "[GEOGRAPHIC_DATA] is a unique country in the southwestern Pacific Ocean."
type textarea "x"
type textarea "[GEOGRAPHIC_DATA] is a unique country in the southwestern Pacific Ocean. I"
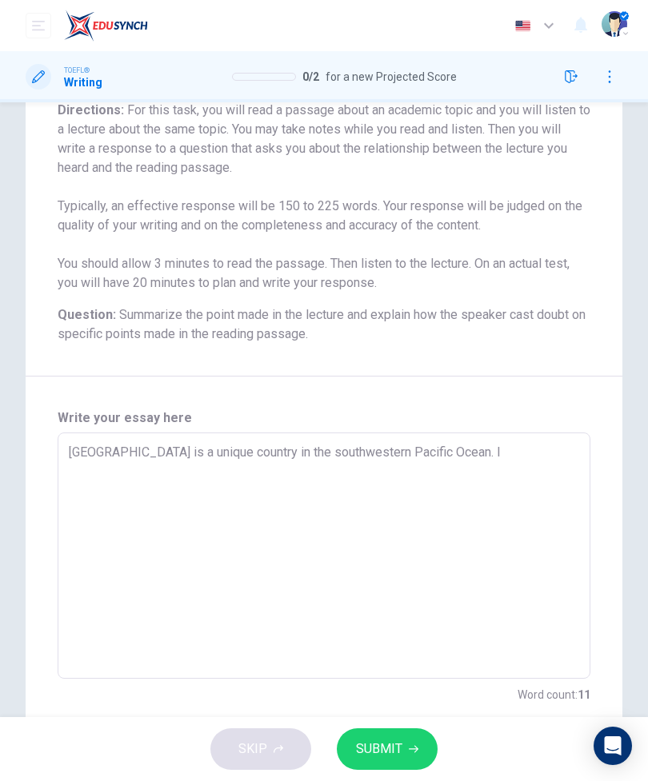
type textarea "x"
type textarea "[GEOGRAPHIC_DATA] is a unique country in the southwestern Pacific Ocean. It"
type textarea "x"
type textarea "[GEOGRAPHIC_DATA] is a unique country in the southwestern Pacific Ocean. Its"
type textarea "x"
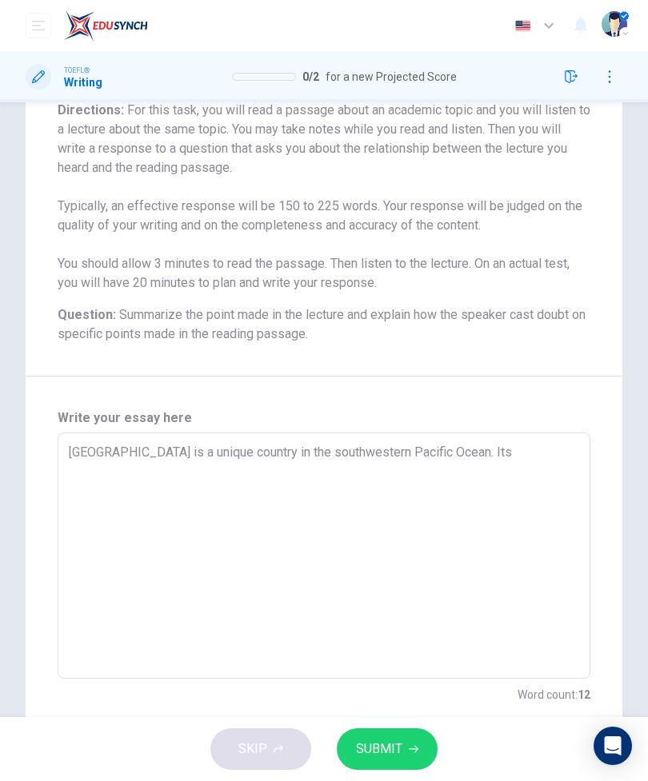
type textarea "[GEOGRAPHIC_DATA] is a unique country in the southwestern Pacific Ocean. Its"
type textarea "x"
type textarea "[GEOGRAPHIC_DATA] is a unique country in the southwestern Pacific Ocean. Its g"
type textarea "x"
type textarea "[GEOGRAPHIC_DATA] is a unique country in the southwestern Pacific Ocean. Its ge"
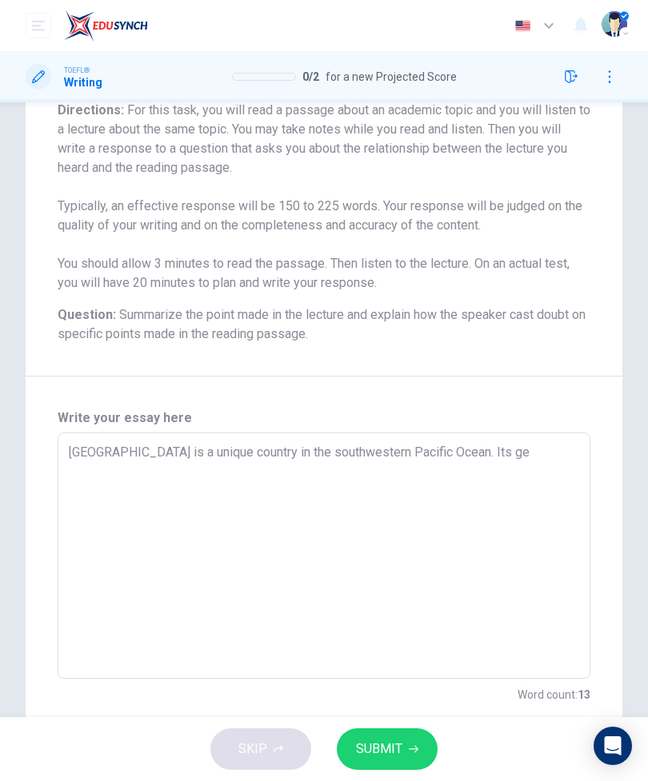
type textarea "x"
type textarea "[GEOGRAPHIC_DATA] is a unique country in the southwestern Pacific Ocean. Its geo"
type textarea "x"
type textarea "[GEOGRAPHIC_DATA] is a unique country in the southwestern Pacific Ocean. Its ge…"
type textarea "x"
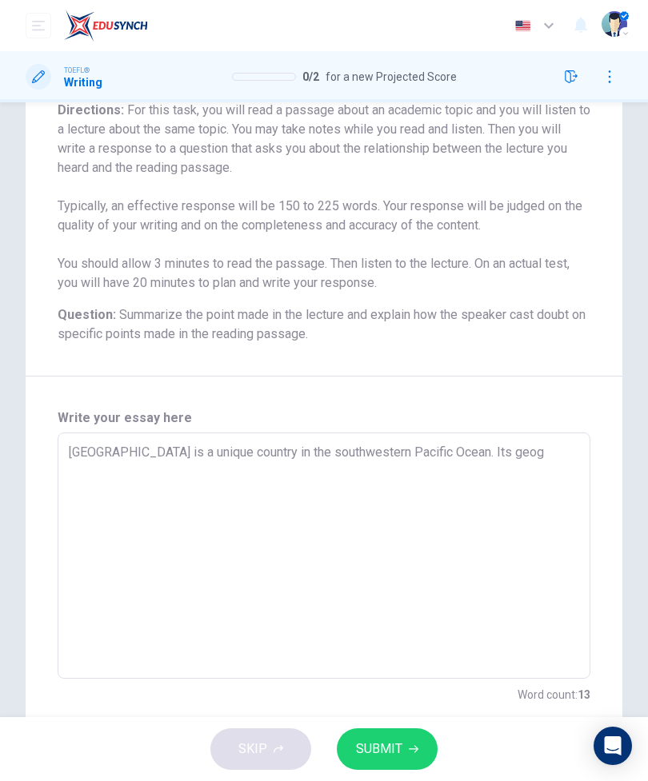
type textarea "[GEOGRAPHIC_DATA] is a unique country in the southwestern Pacific Ocean. Its ge…"
type textarea "x"
type textarea "[GEOGRAPHIC_DATA] is a unique country in the southwestern Pacific Ocean. Its ge…"
type textarea "x"
type textarea "[GEOGRAPHIC_DATA] is a unique country in the southwestern Pacific Ocean. Its ge…"
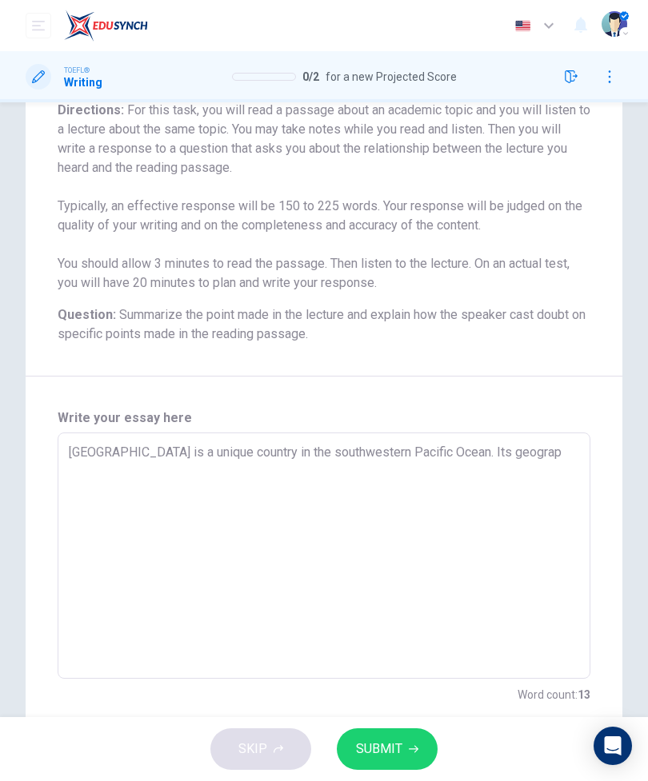
type textarea "x"
type textarea "[GEOGRAPHIC_DATA] is a unique country in the southwestern Pacific Ocean. Its ge…"
type textarea "x"
type textarea "[GEOGRAPHIC_DATA] is a unique country in the southwestern Pacific Ocean. Its ge…"
type textarea "x"
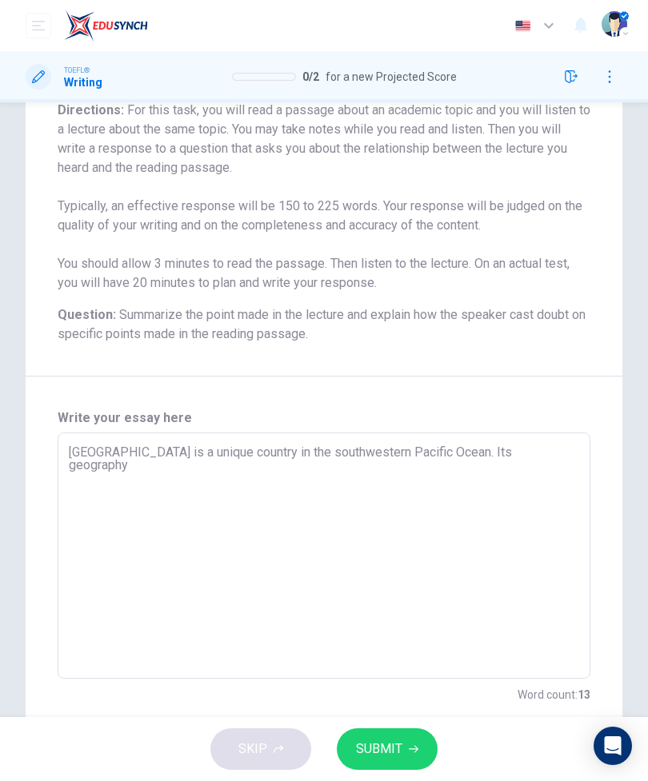
type textarea "[GEOGRAPHIC_DATA] is a unique country in the southwestern Pacific Ocean. Its ge…"
type textarea "x"
type textarea "[GEOGRAPHIC_DATA] is a unique country in the southwestern Pacific Ocean. Its ge…"
type textarea "x"
type textarea "[GEOGRAPHIC_DATA] is a unique country in the southwestern Pacific Ocean. Its ge…"
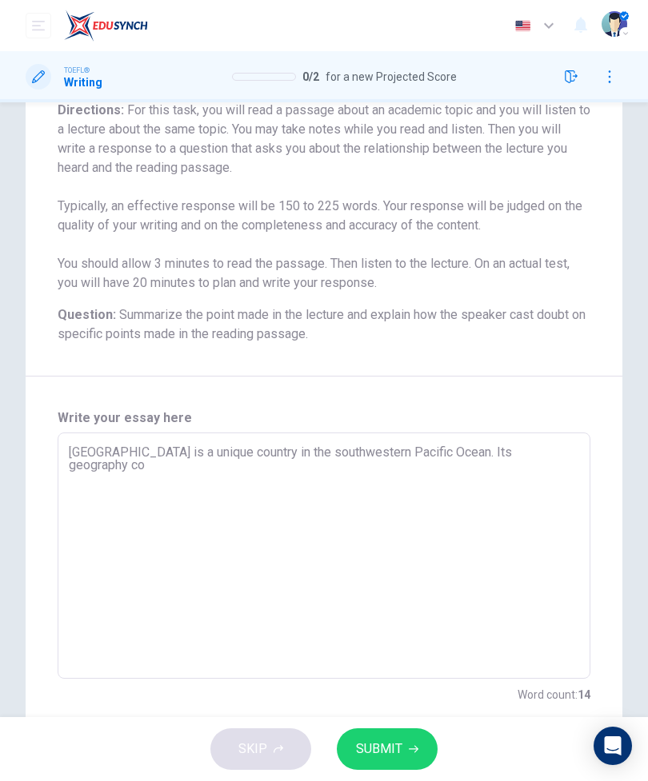
type textarea "x"
type textarea "[GEOGRAPHIC_DATA] is a unique country in the southwestern Pacific Ocean. Its ge…"
type textarea "x"
type textarea "[GEOGRAPHIC_DATA] is a unique country in the southwestern Pacific Ocean. Its ge…"
type textarea "x"
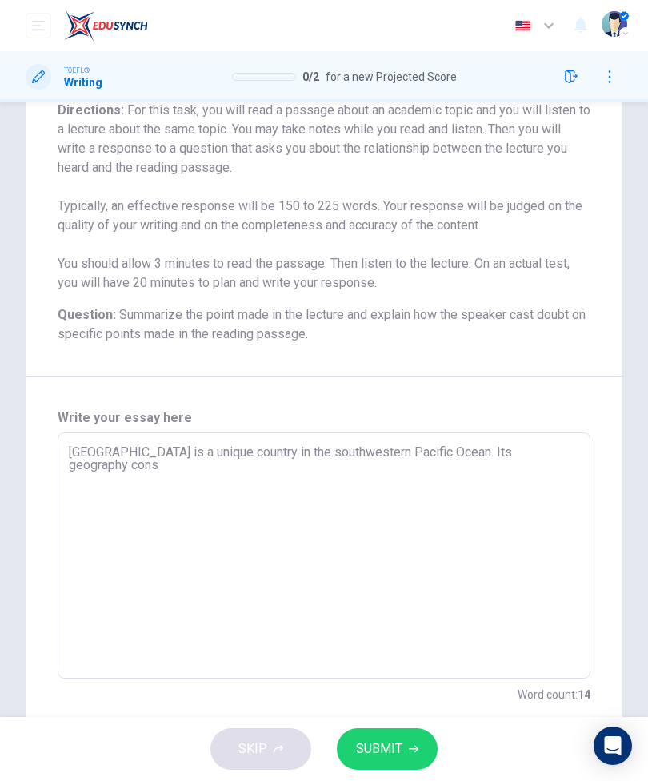
type textarea "[GEOGRAPHIC_DATA] is a unique country in the southwestern Pacific Ocean. Its ge…"
type textarea "x"
type textarea "[GEOGRAPHIC_DATA] is a unique country in the southwestern Pacific Ocean. Its ge…"
type textarea "x"
type textarea "[GEOGRAPHIC_DATA] is a unique country in the southwestern Pacific Ocean. Its ge…"
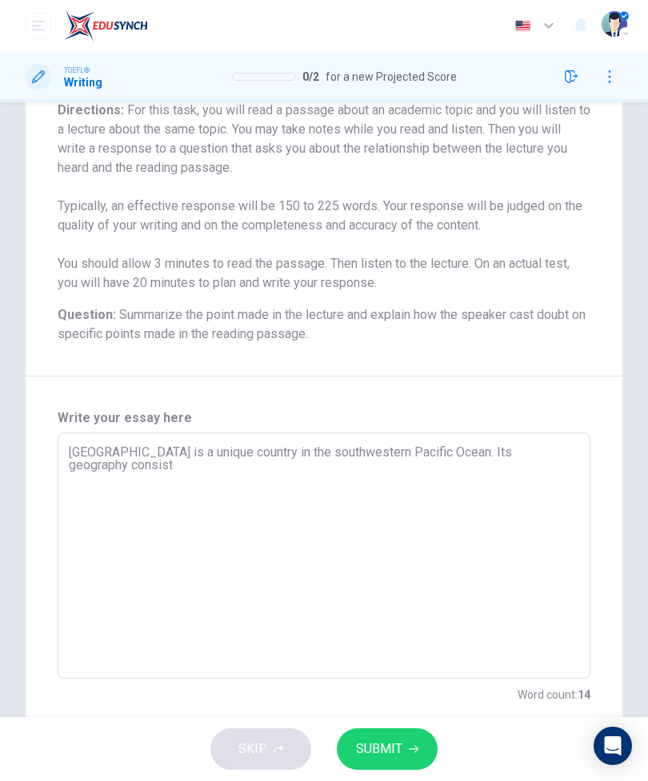
type textarea "x"
type textarea "[GEOGRAPHIC_DATA] is a unique country in the southwestern Pacific Ocean. Its ge…"
type textarea "x"
type textarea "[GEOGRAPHIC_DATA] is a unique country in the southwestern Pacific Ocean. Its ge…"
type textarea "x"
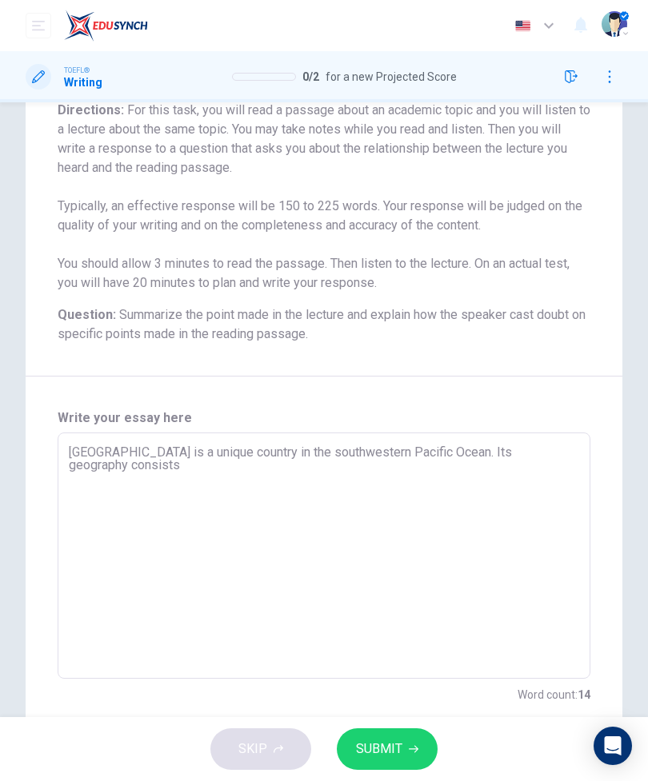
type textarea "[GEOGRAPHIC_DATA] is a unique country in the southwestern Pacific Ocean. Its ge…"
type textarea "x"
type textarea "[GEOGRAPHIC_DATA] is a unique country in the southwestern Pacific Ocean. Its ge…"
type textarea "x"
type textarea "[GEOGRAPHIC_DATA] is a unique country in the southwestern Pacific Ocean. Its ge…"
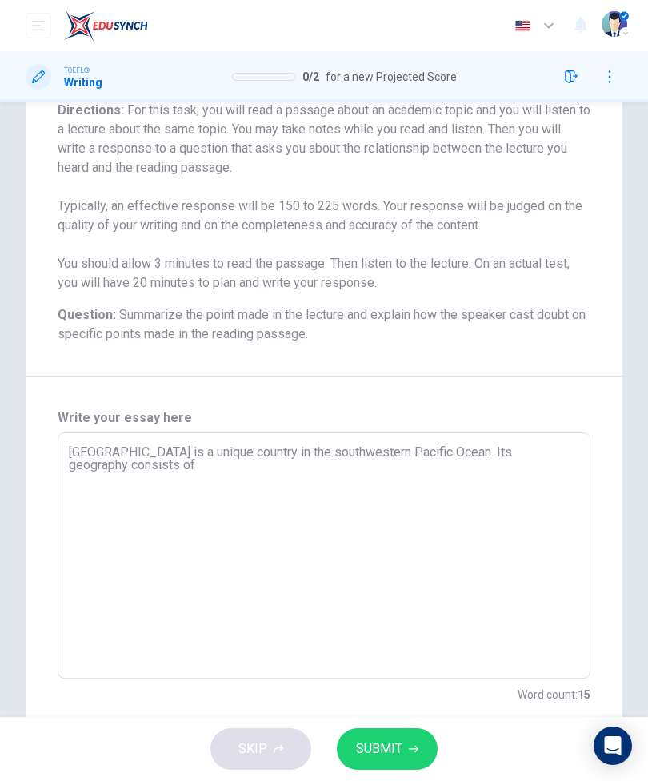
type textarea "x"
type textarea "[GEOGRAPHIC_DATA] is a unique country in the southwestern Pacific Ocean. Its ge…"
type textarea "x"
type textarea "[GEOGRAPHIC_DATA] is a unique country in the southwestern Pacific Ocean. Its ge…"
type textarea "x"
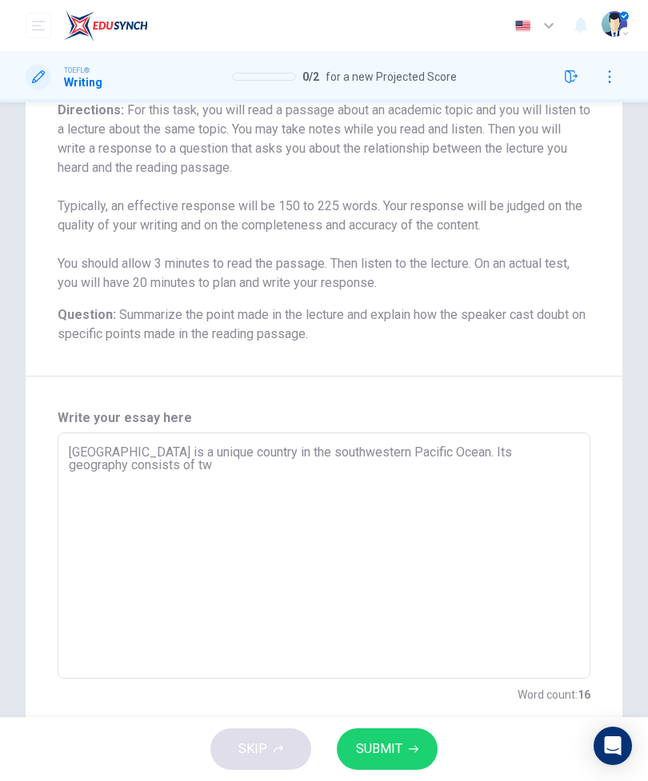
type textarea "[GEOGRAPHIC_DATA] is a unique country in the southwestern Pacific Ocean. Its ge…"
type textarea "x"
type textarea "[GEOGRAPHIC_DATA] is a unique country in the southwestern Pacific Ocean. Its ge…"
type textarea "x"
type textarea "[GEOGRAPHIC_DATA] is a unique country in the southwestern Pacific Ocean. Its ge…"
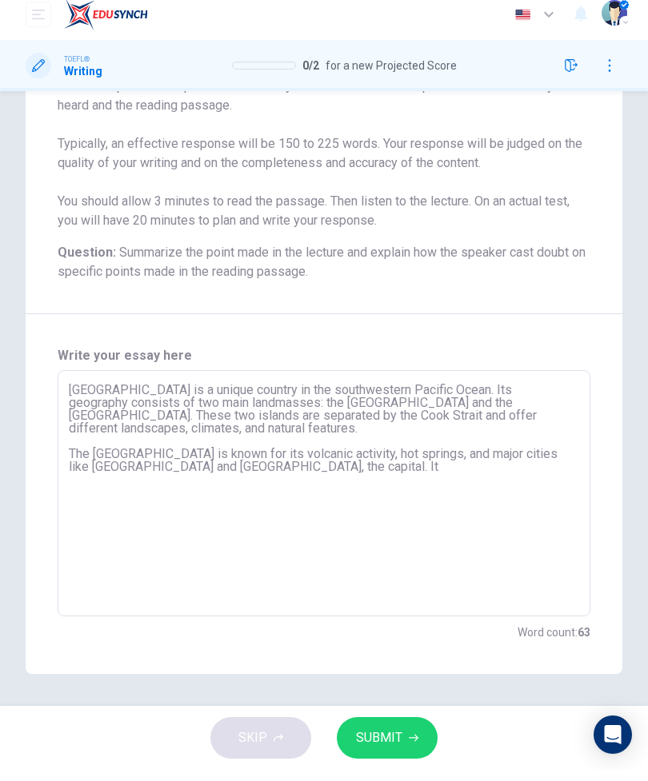
scroll to position [264, 0]
click at [389, 474] on textarea "[GEOGRAPHIC_DATA] is a unique country in the southwestern Pacific Ocean. Its ge…" at bounding box center [324, 505] width 510 height 220
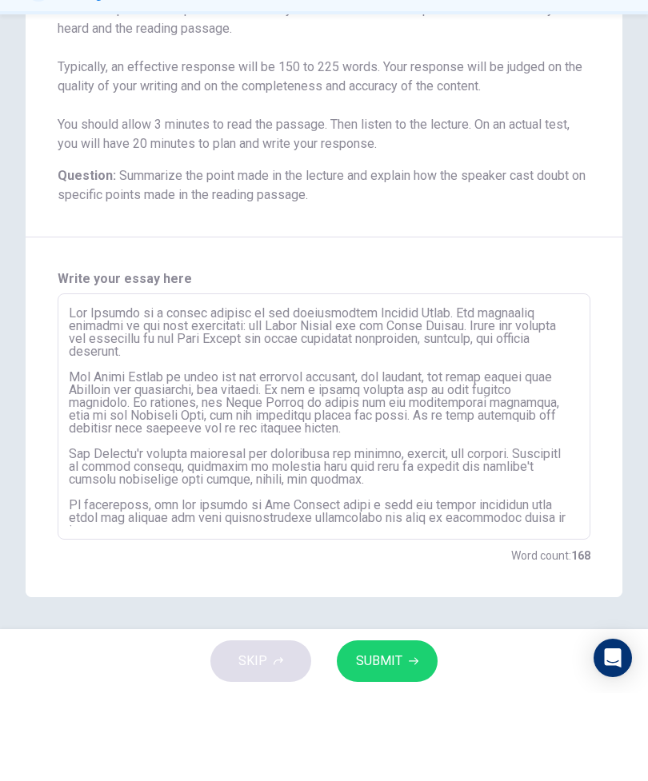
scroll to position [10, 0]
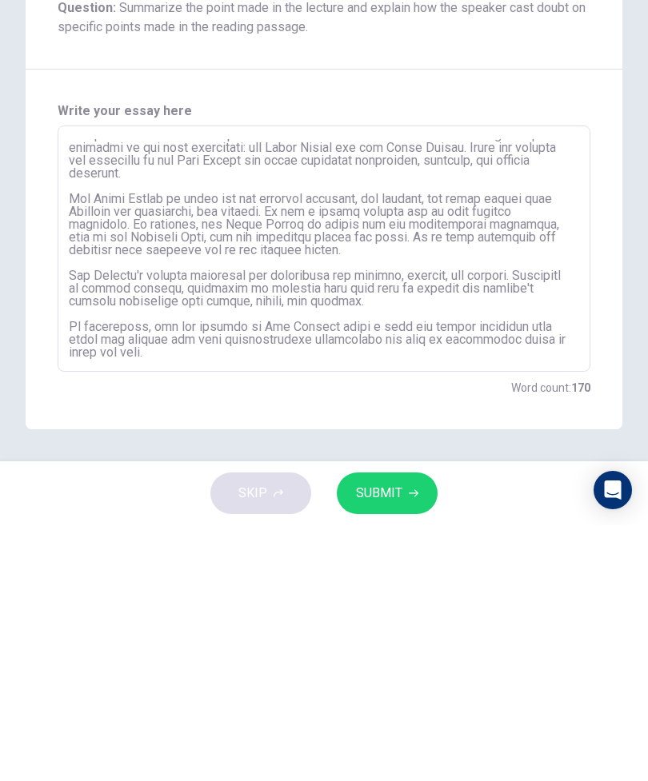
click at [404, 729] on button "SUBMIT" at bounding box center [387, 750] width 101 height 42
